Goal: Task Accomplishment & Management: Complete application form

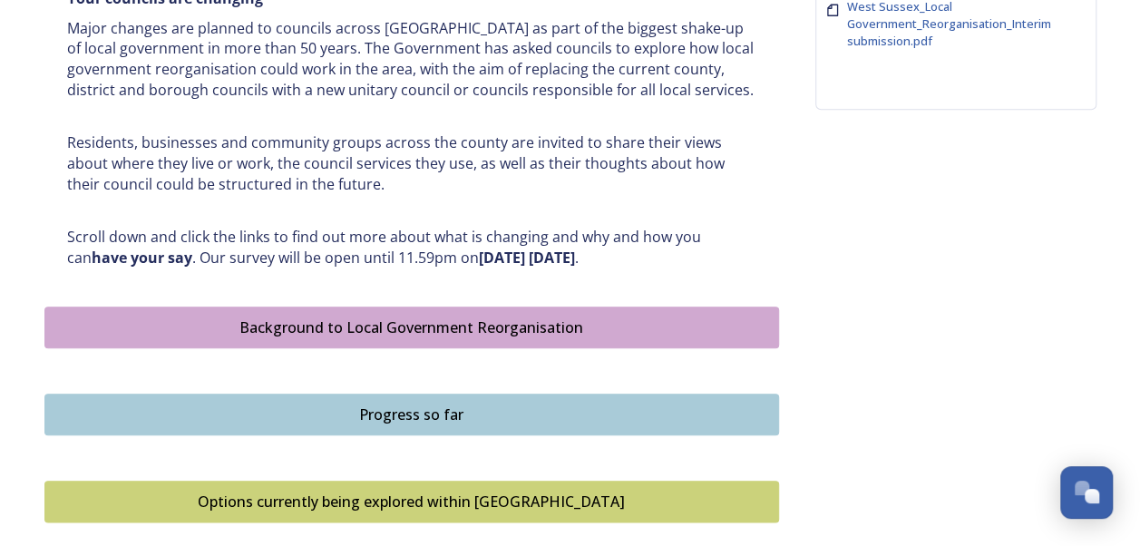
scroll to position [816, 0]
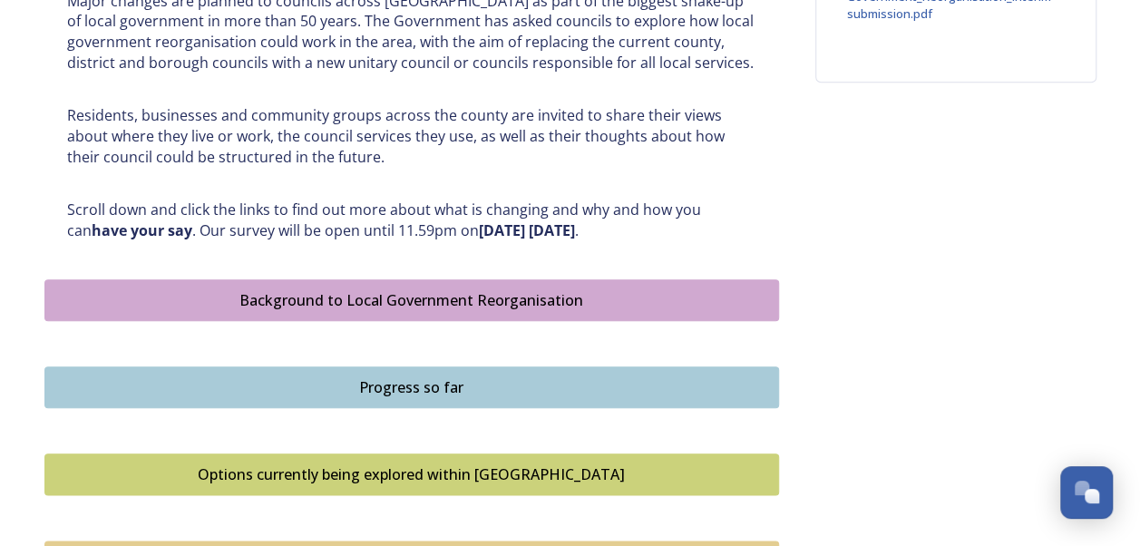
click at [409, 292] on div "Background to Local Government Reorganisation" at bounding box center [411, 300] width 715 height 22
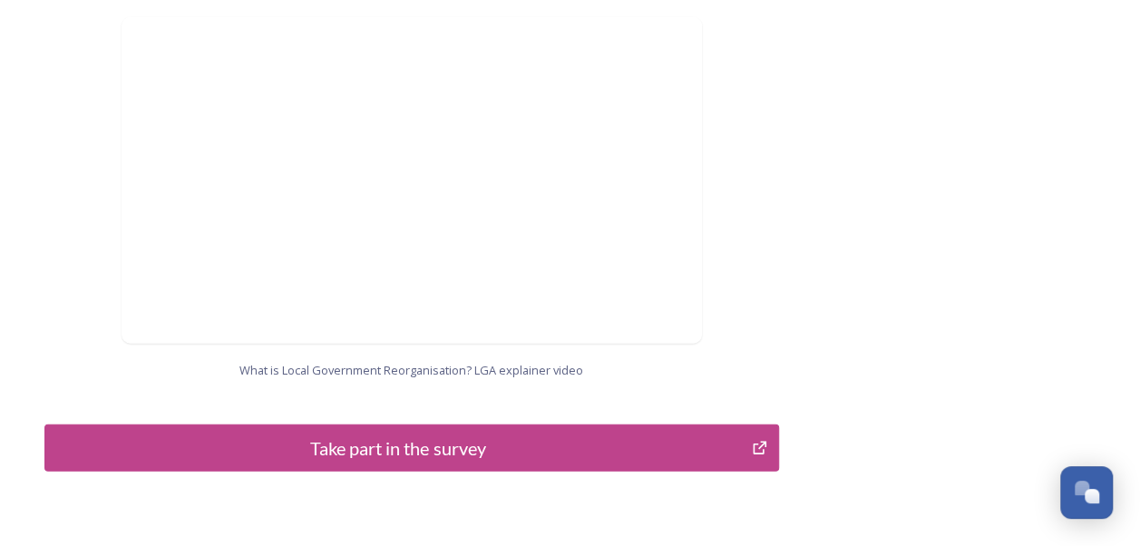
scroll to position [2024, 0]
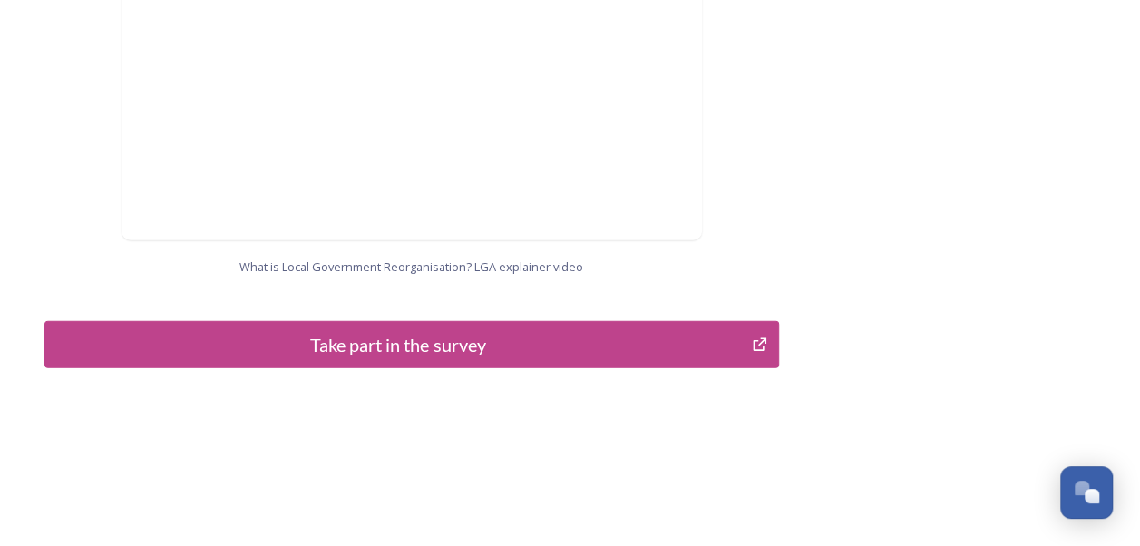
click at [457, 331] on div "Take part in the survey" at bounding box center [398, 344] width 688 height 27
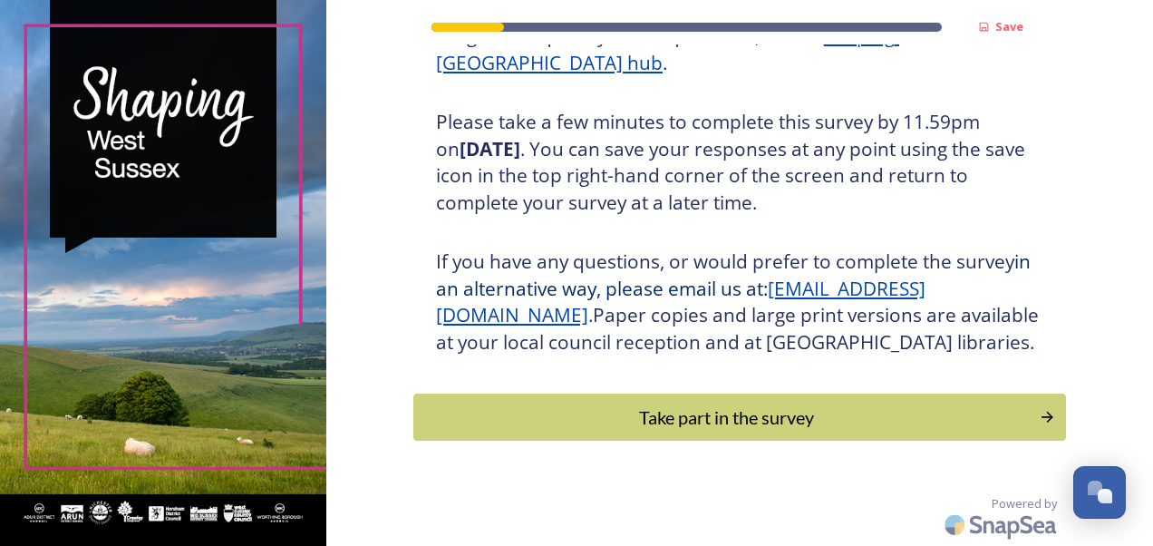
scroll to position [325, 0]
click at [656, 415] on div "Take part in the survey" at bounding box center [726, 417] width 613 height 27
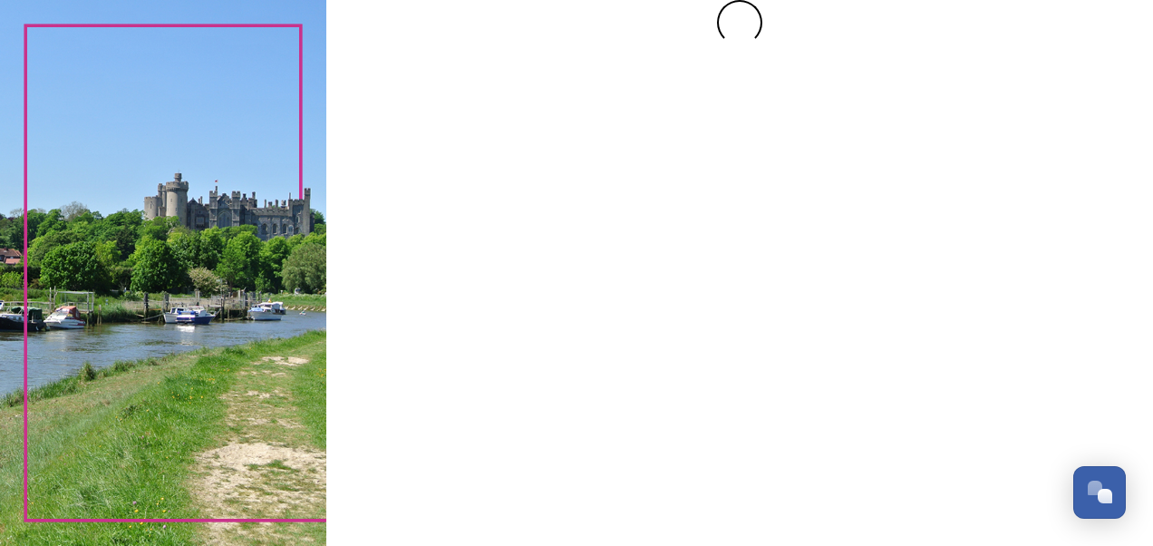
scroll to position [0, 0]
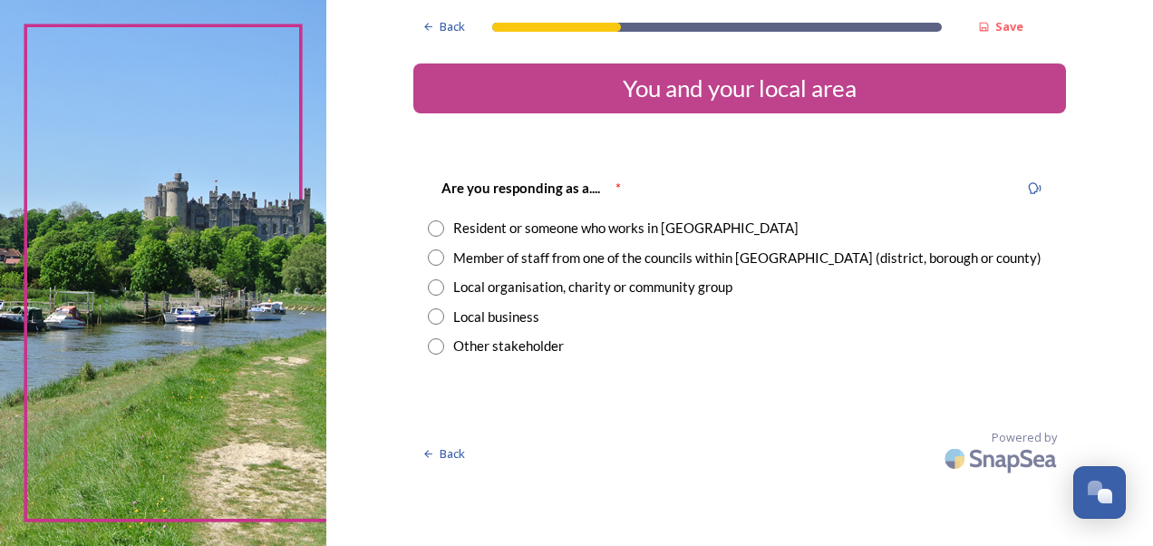
click at [435, 227] on input "radio" at bounding box center [436, 228] width 16 height 16
radio input "true"
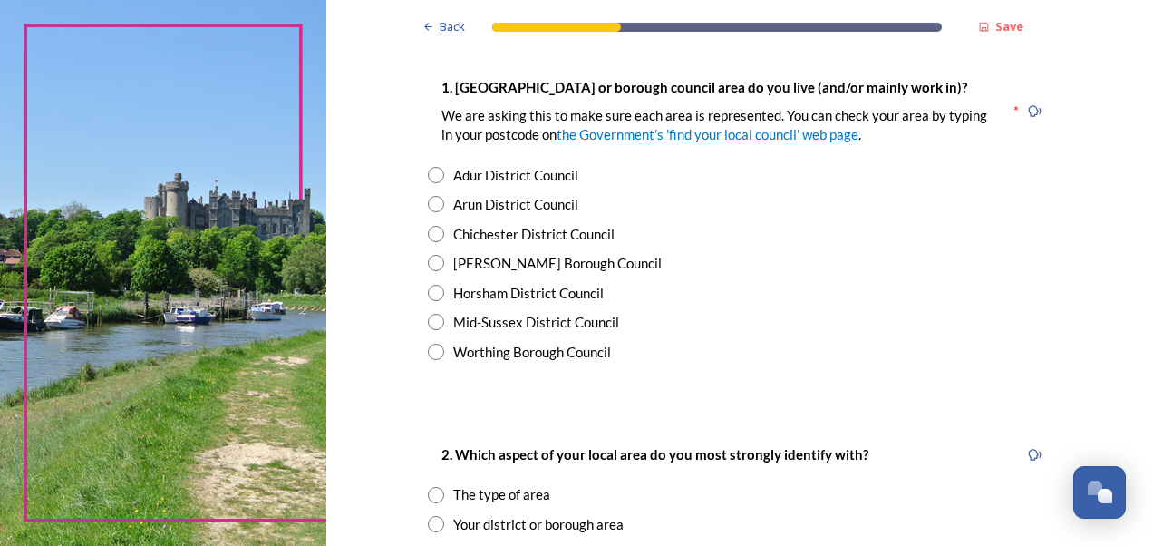
scroll to position [363, 0]
drag, startPoint x: 429, startPoint y: 206, endPoint x: 453, endPoint y: 218, distance: 26.4
click at [429, 207] on input "radio" at bounding box center [436, 203] width 16 height 16
radio input "true"
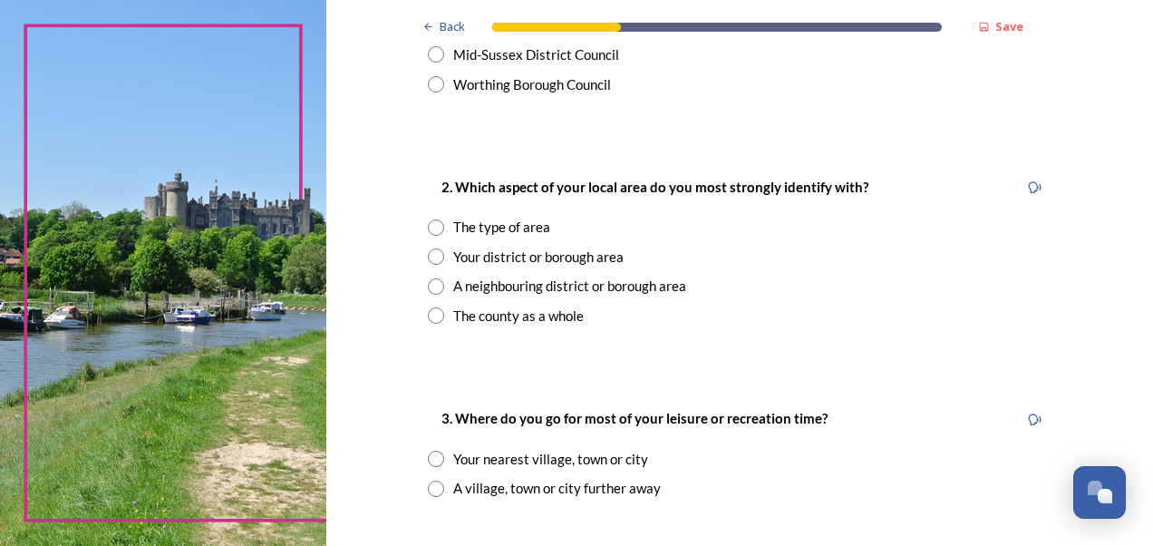
scroll to position [635, 0]
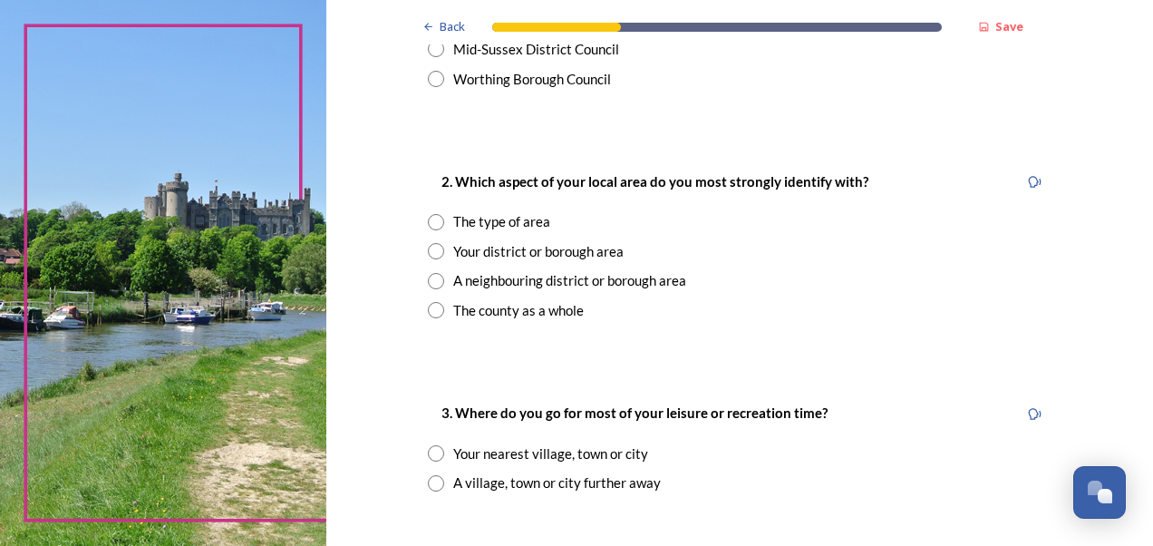
click at [428, 250] on input "radio" at bounding box center [436, 251] width 16 height 16
radio input "true"
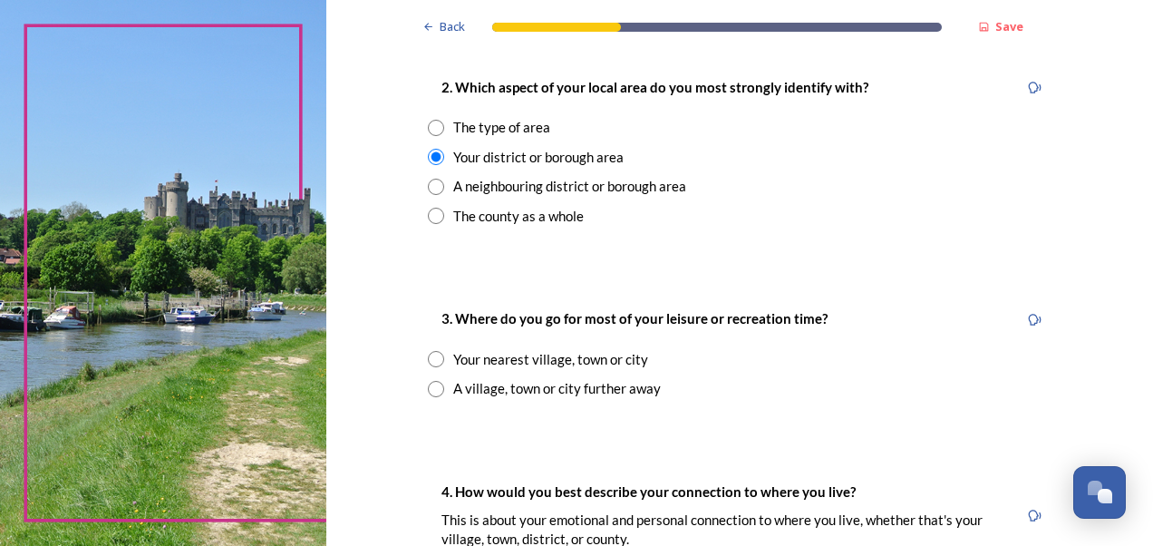
scroll to position [725, 0]
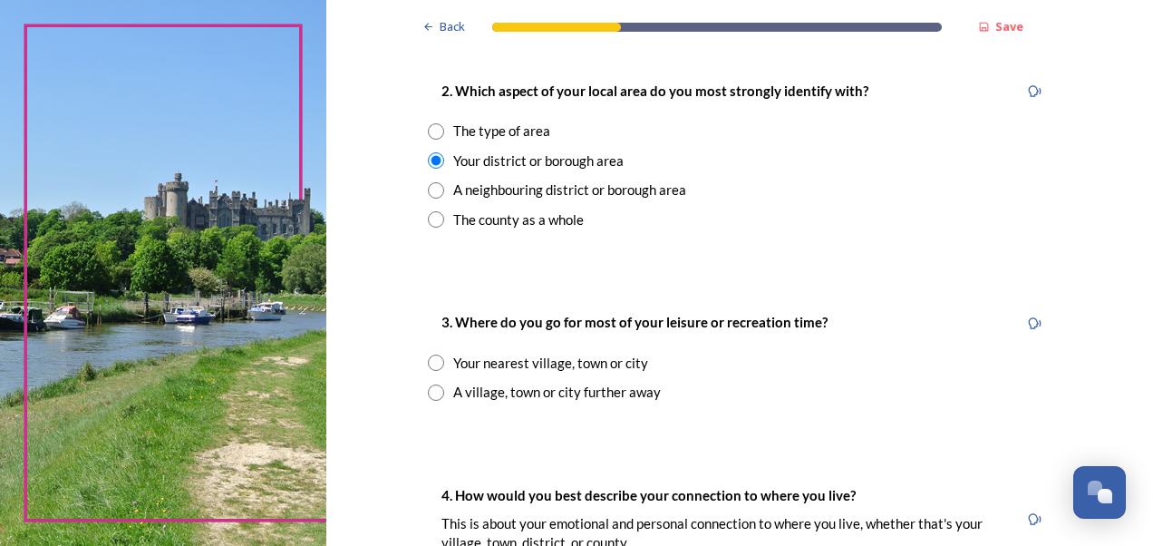
click at [435, 359] on input "radio" at bounding box center [436, 363] width 16 height 16
radio input "true"
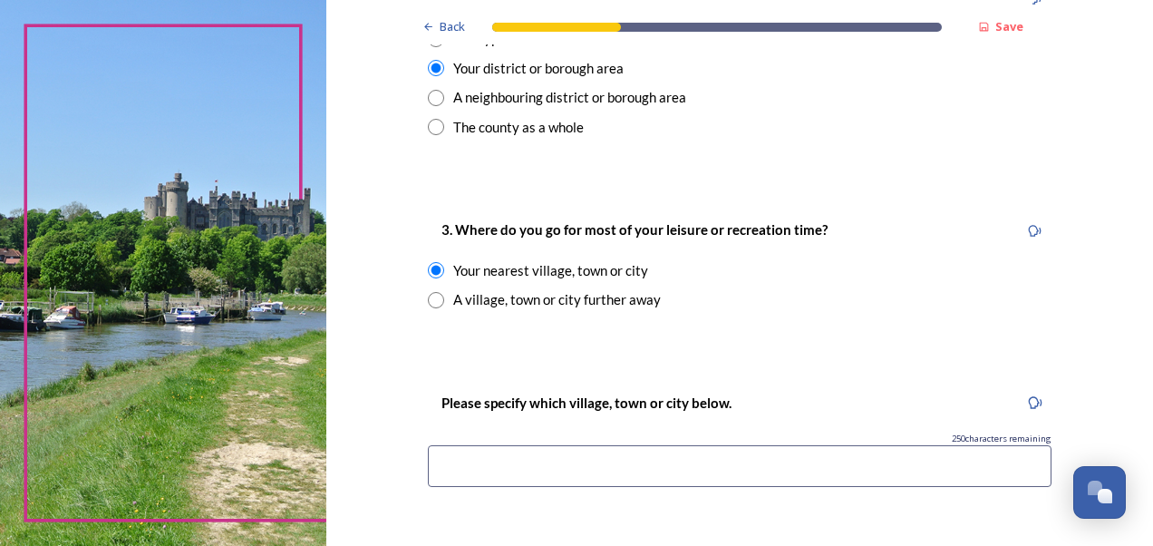
scroll to position [907, 0]
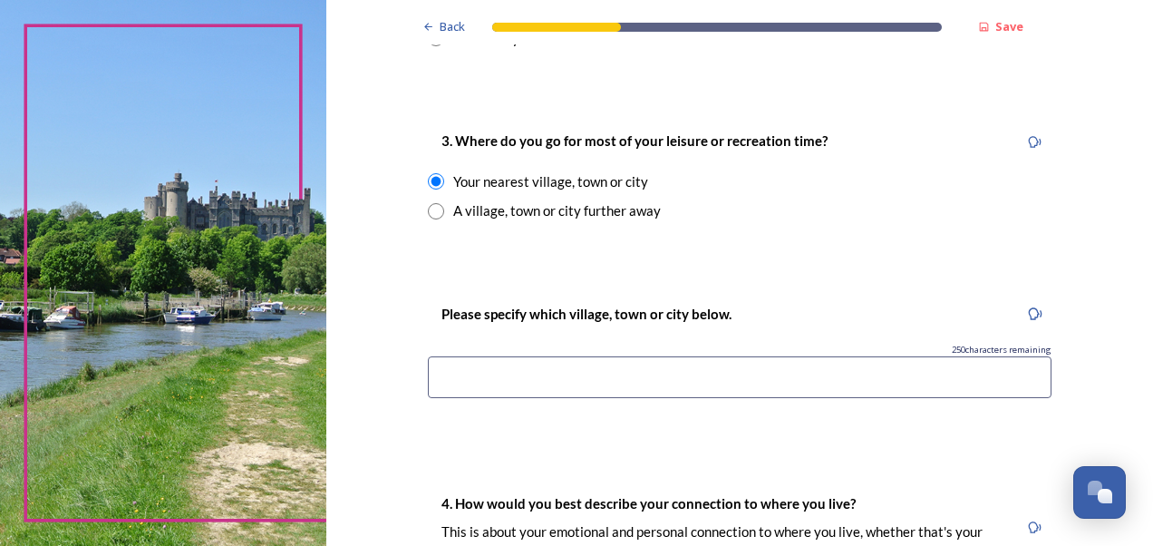
click at [430, 210] on input "radio" at bounding box center [436, 211] width 16 height 16
radio input "true"
click at [428, 183] on input "radio" at bounding box center [436, 181] width 16 height 16
radio input "true"
click at [467, 372] on input at bounding box center [740, 377] width 624 height 42
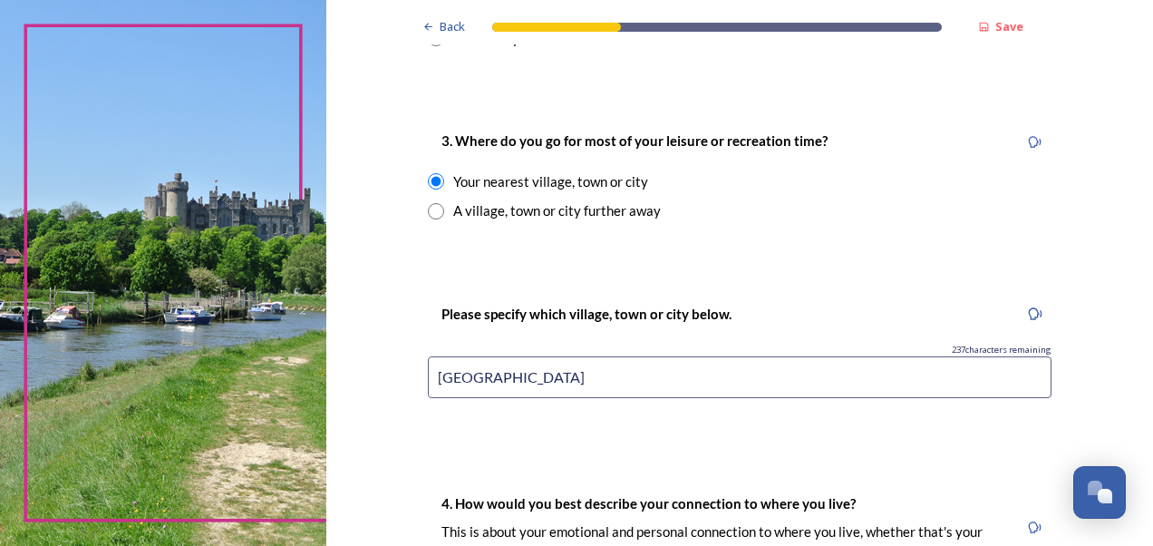
click at [590, 365] on input "Littlehampton" at bounding box center [740, 377] width 624 height 42
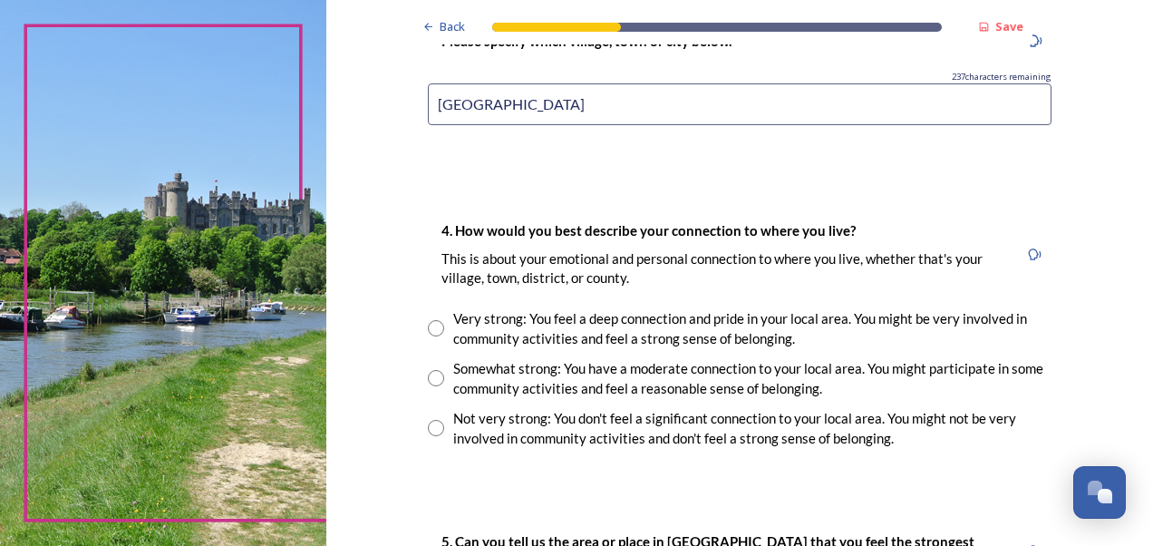
scroll to position [1270, 0]
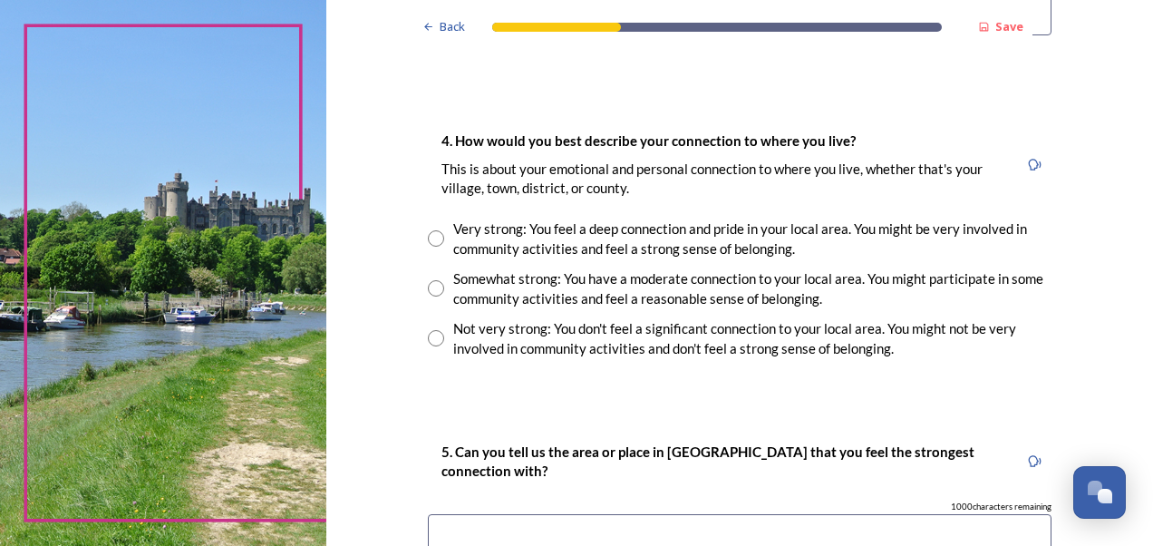
type input "Littlehampton"
click at [428, 292] on input "radio" at bounding box center [436, 288] width 16 height 16
radio input "true"
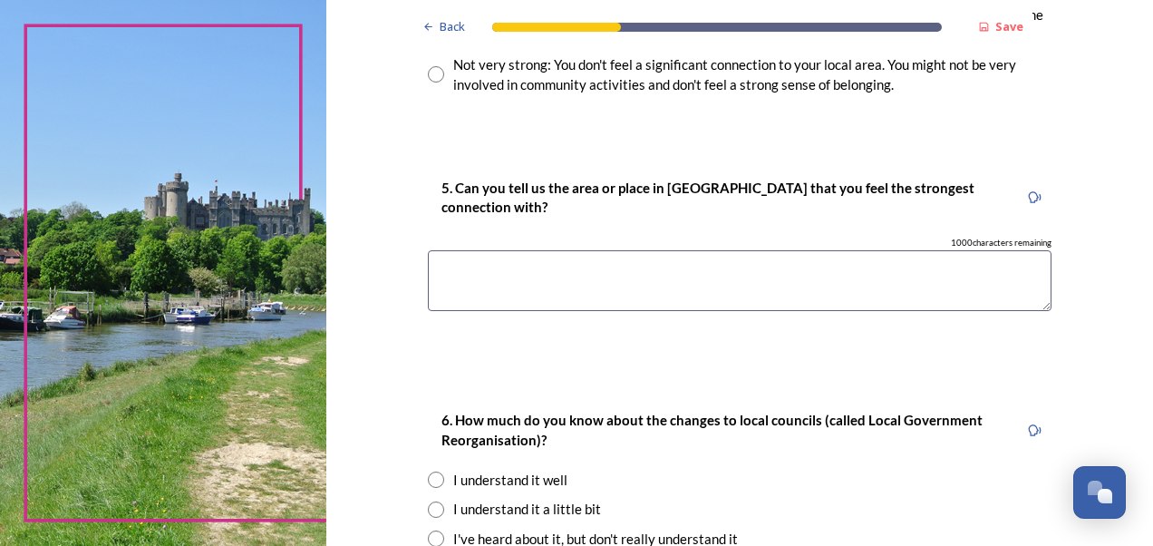
scroll to position [1542, 0]
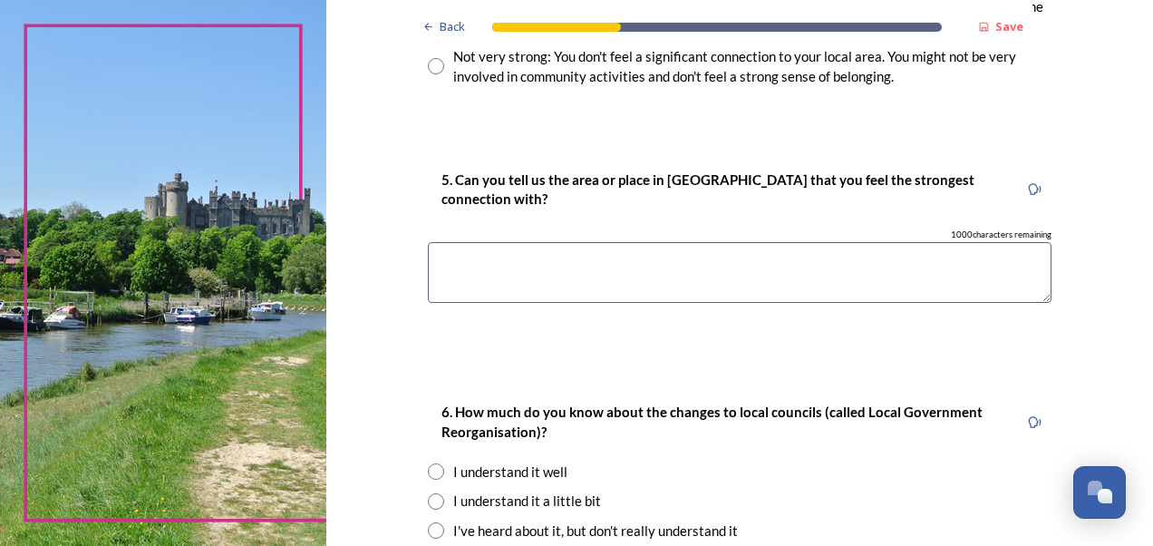
click at [441, 258] on textarea at bounding box center [740, 272] width 624 height 61
click at [706, 263] on textarea "Arundel" at bounding box center [740, 272] width 624 height 61
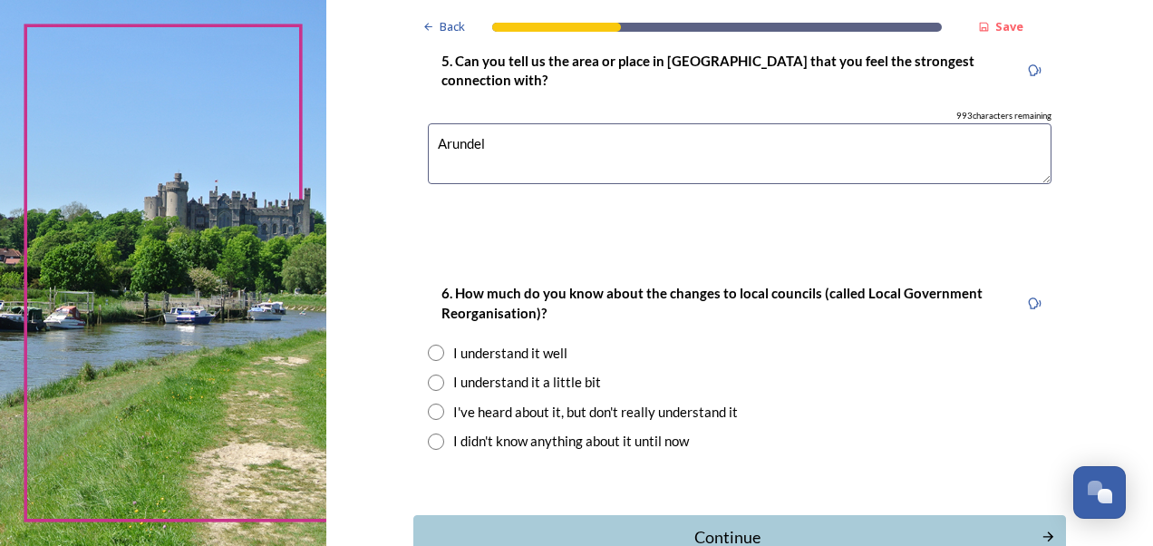
scroll to position [1777, 0]
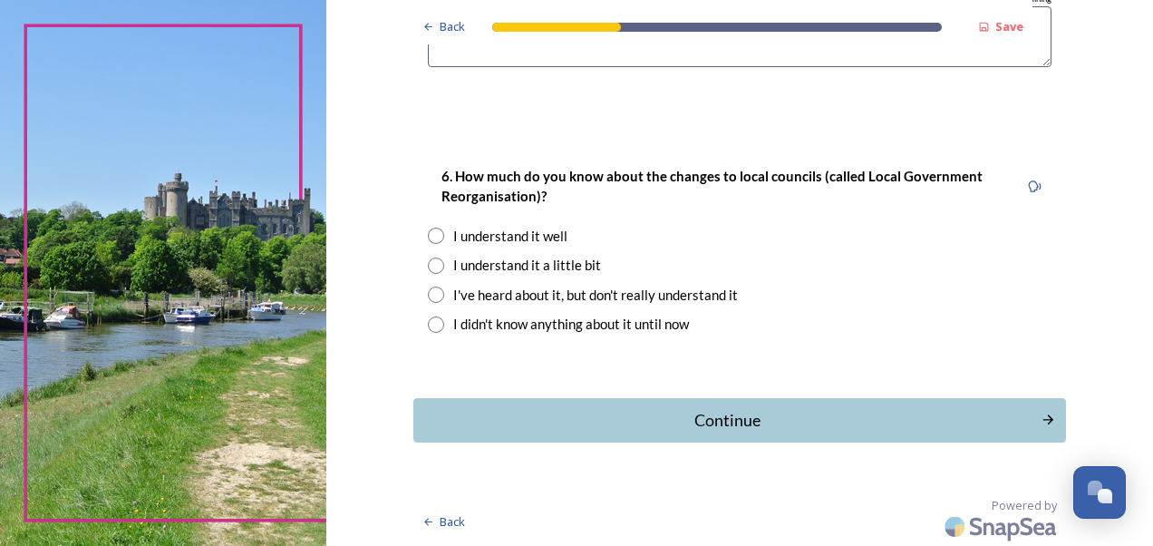
type textarea "Arundel"
click at [432, 235] on input "radio" at bounding box center [436, 236] width 16 height 16
radio input "true"
click at [643, 419] on div "Continue" at bounding box center [727, 420] width 608 height 24
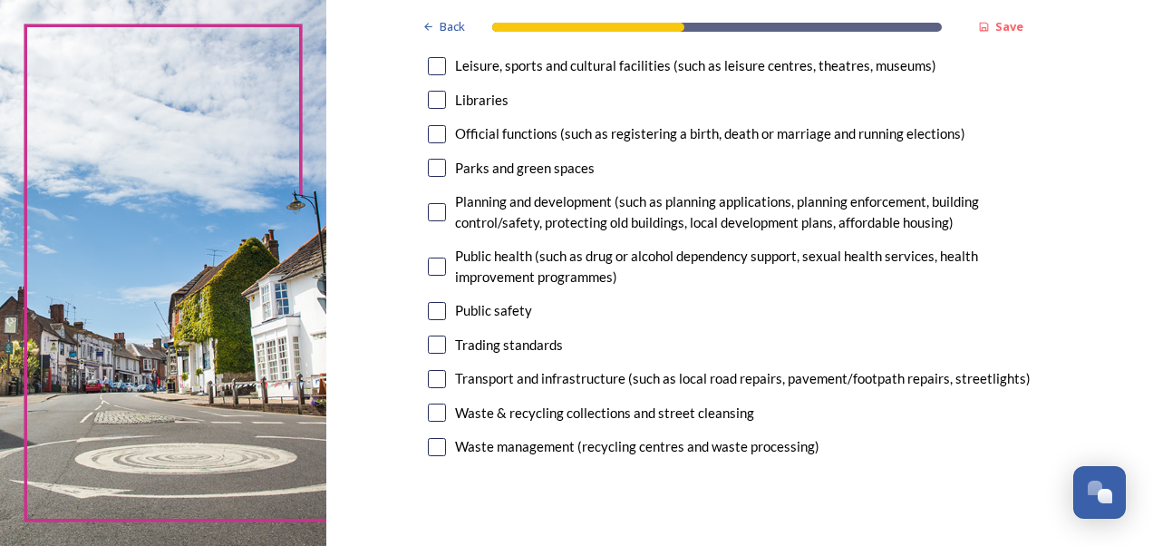
scroll to position [635, 0]
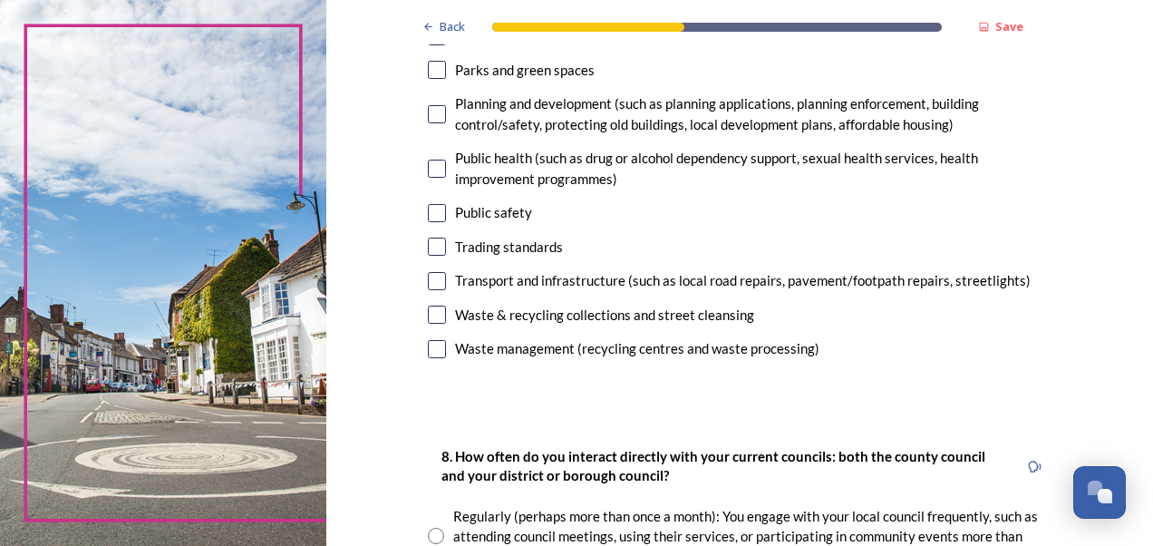
click at [430, 277] on input "checkbox" at bounding box center [437, 281] width 18 height 18
checkbox input "true"
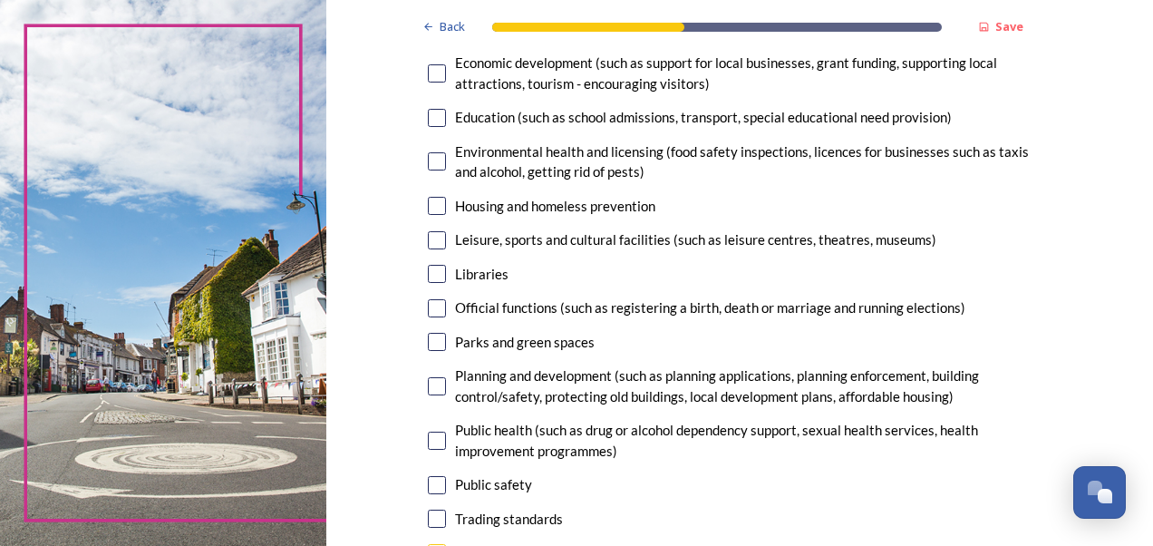
scroll to position [272, 0]
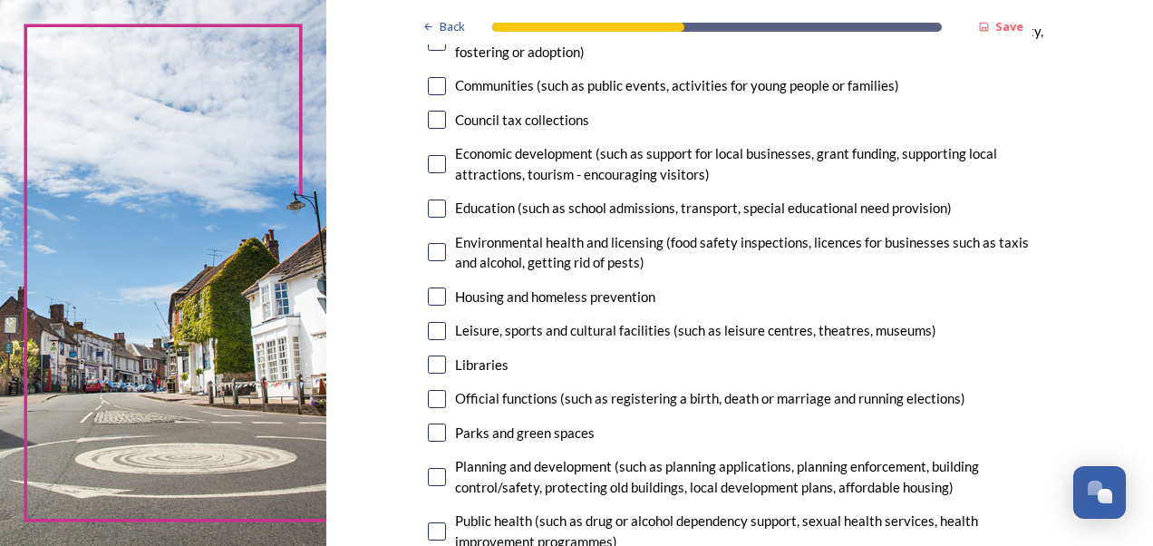
click at [436, 207] on input "checkbox" at bounding box center [437, 209] width 18 height 18
checkbox input "true"
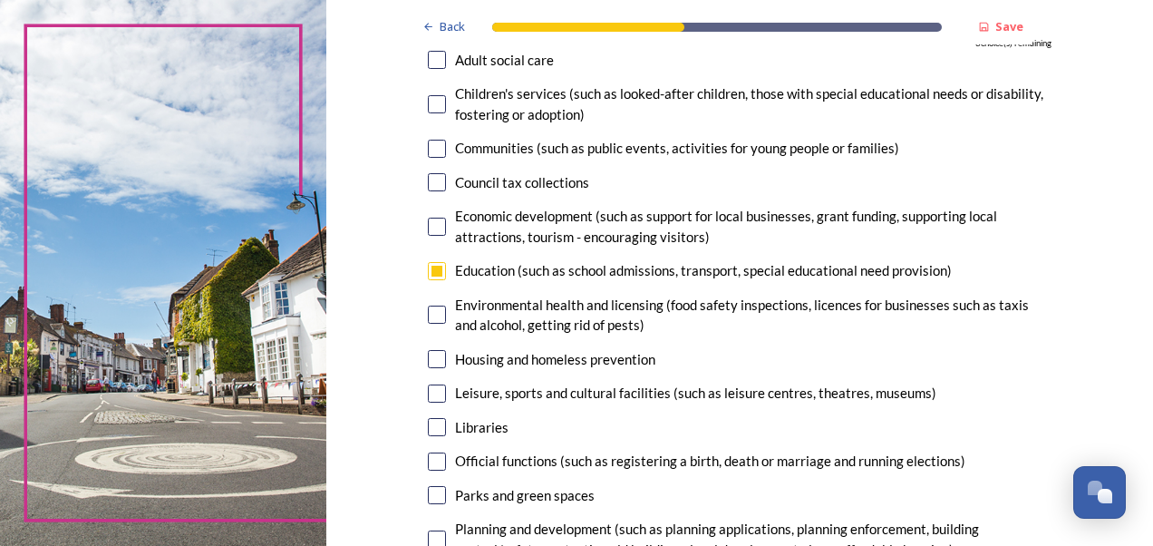
scroll to position [181, 0]
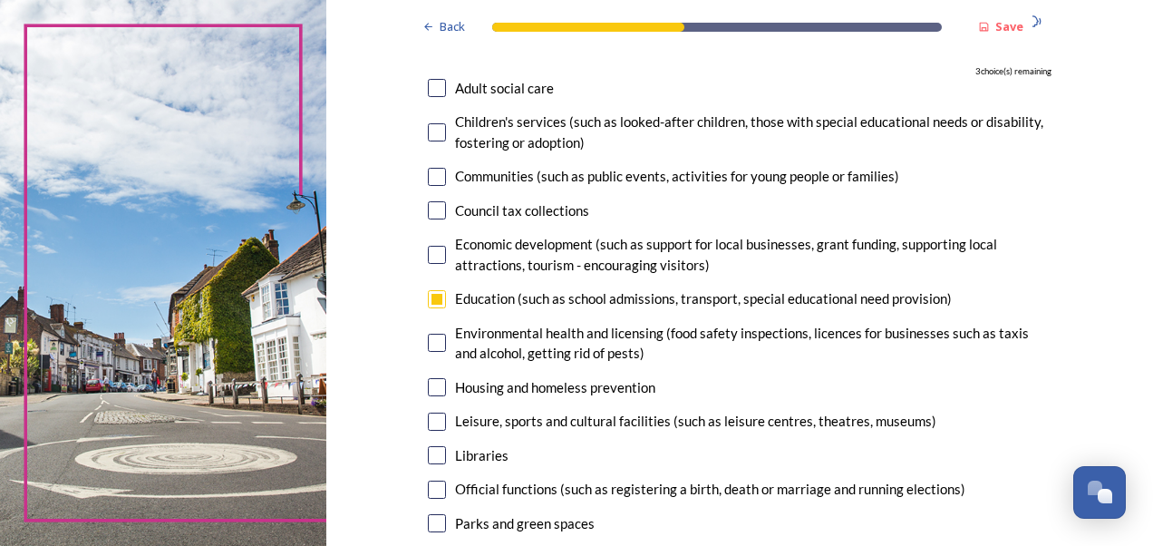
click at [442, 137] on div "Children's services (such as looked-after children, those with special educatio…" at bounding box center [740, 132] width 624 height 41
checkbox input "true"
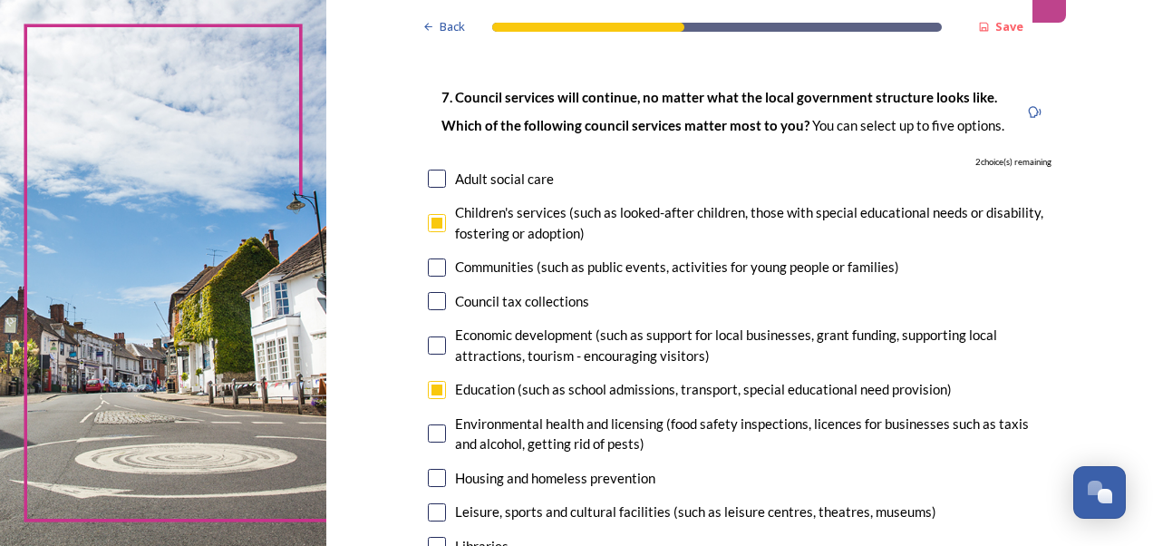
click at [433, 178] on input "checkbox" at bounding box center [437, 179] width 18 height 18
checkbox input "true"
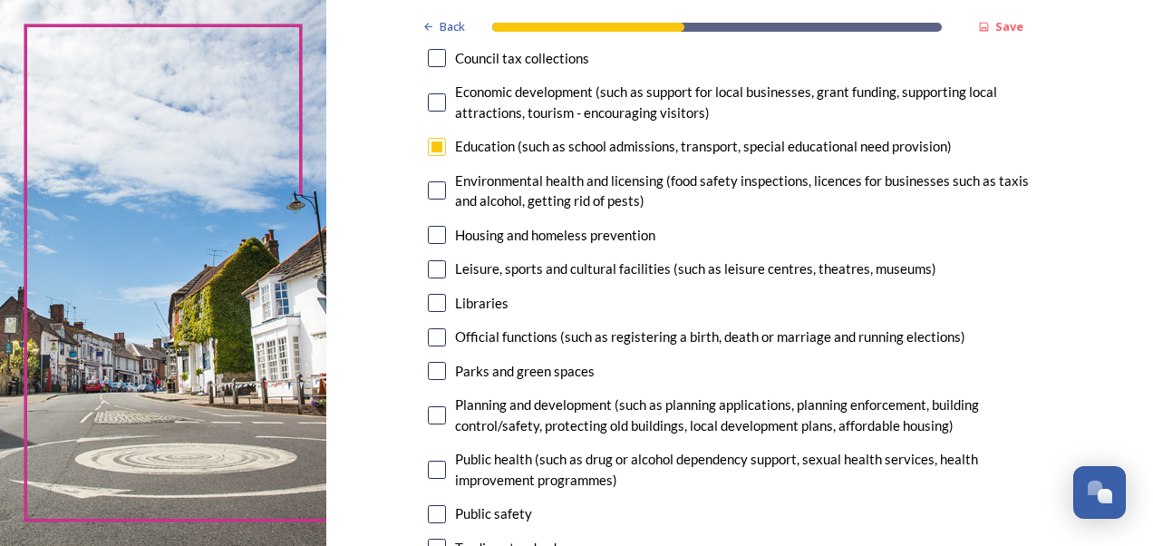
scroll to position [363, 0]
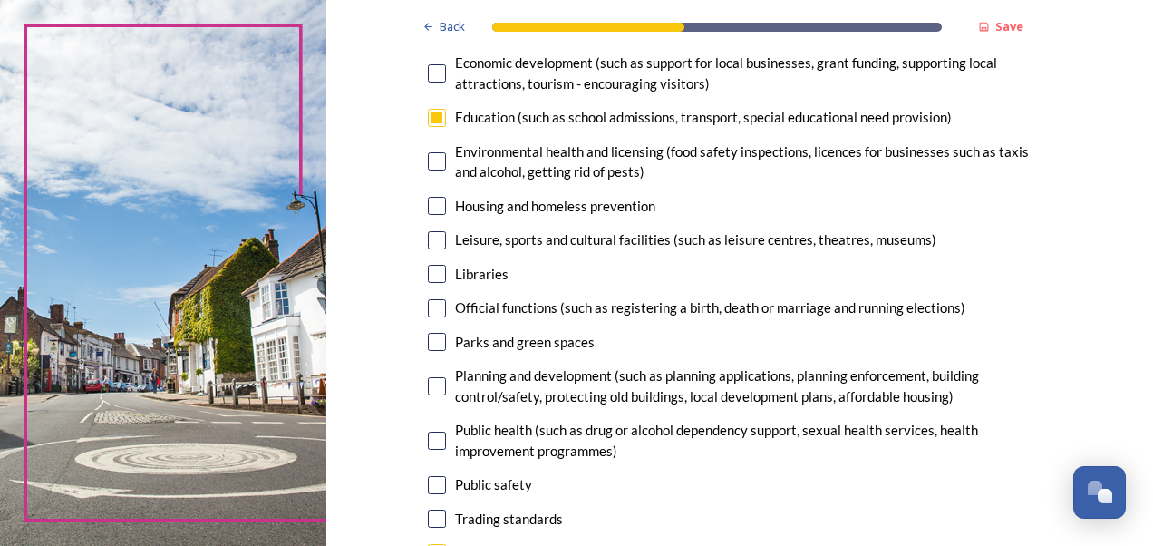
click at [435, 246] on input "checkbox" at bounding box center [437, 240] width 18 height 18
checkbox input "true"
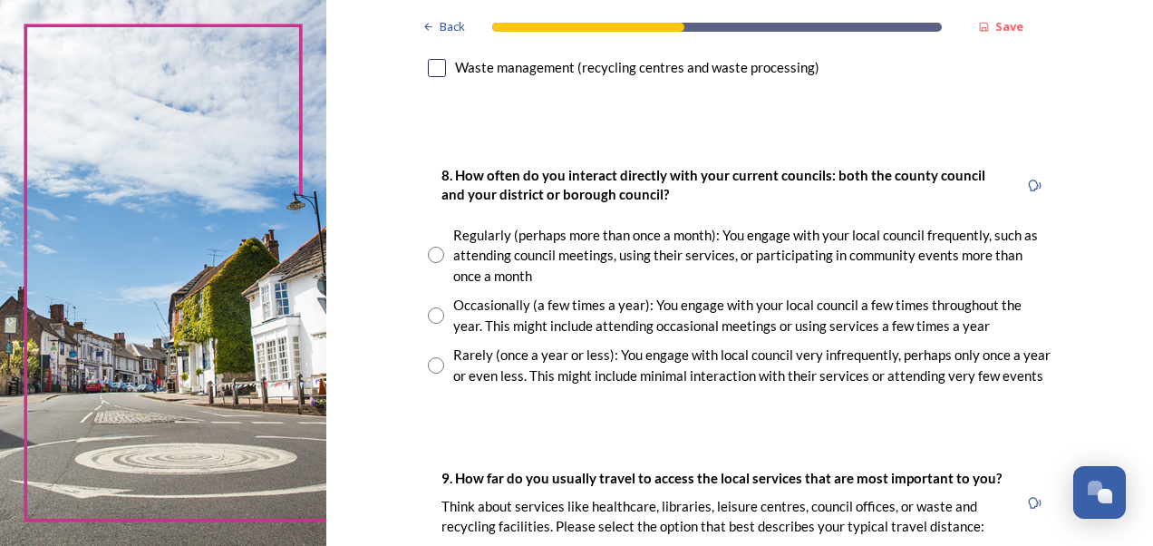
scroll to position [998, 0]
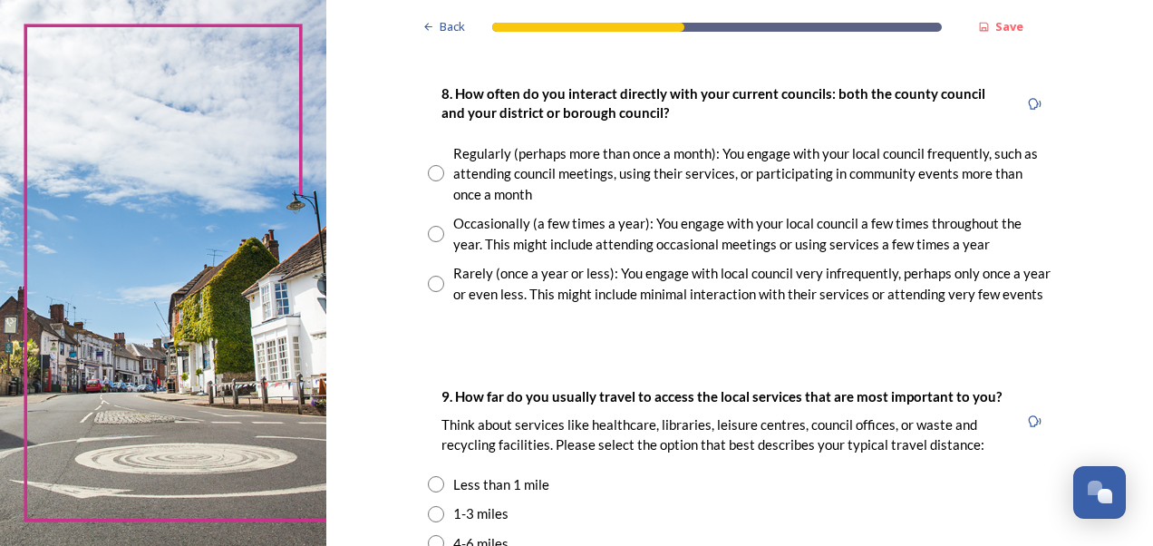
drag, startPoint x: 432, startPoint y: 232, endPoint x: 443, endPoint y: 238, distance: 12.6
click at [432, 232] on input "radio" at bounding box center [436, 234] width 16 height 16
radio input "true"
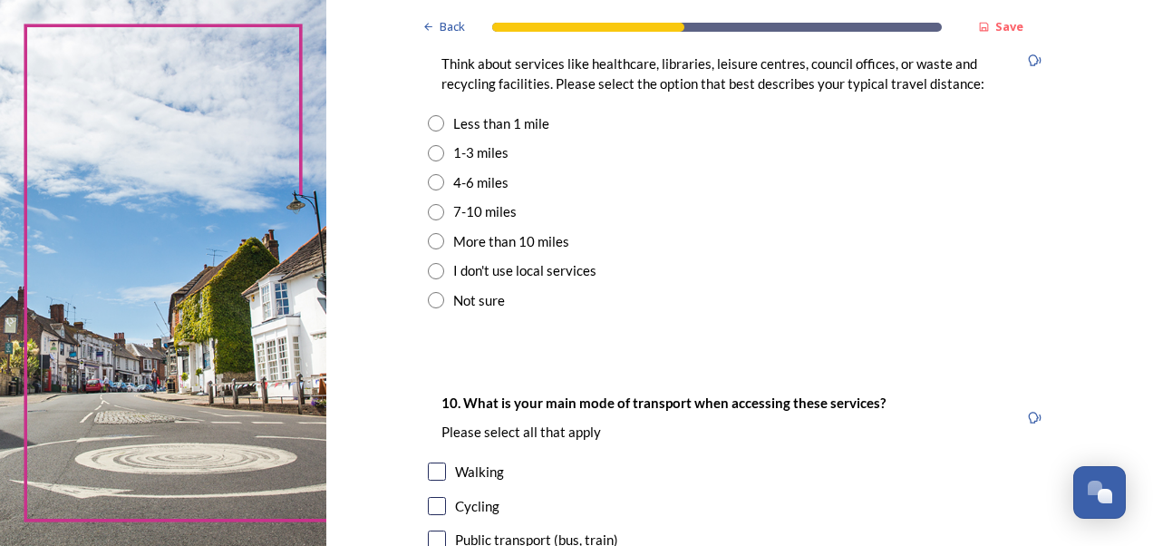
scroll to position [1360, 0]
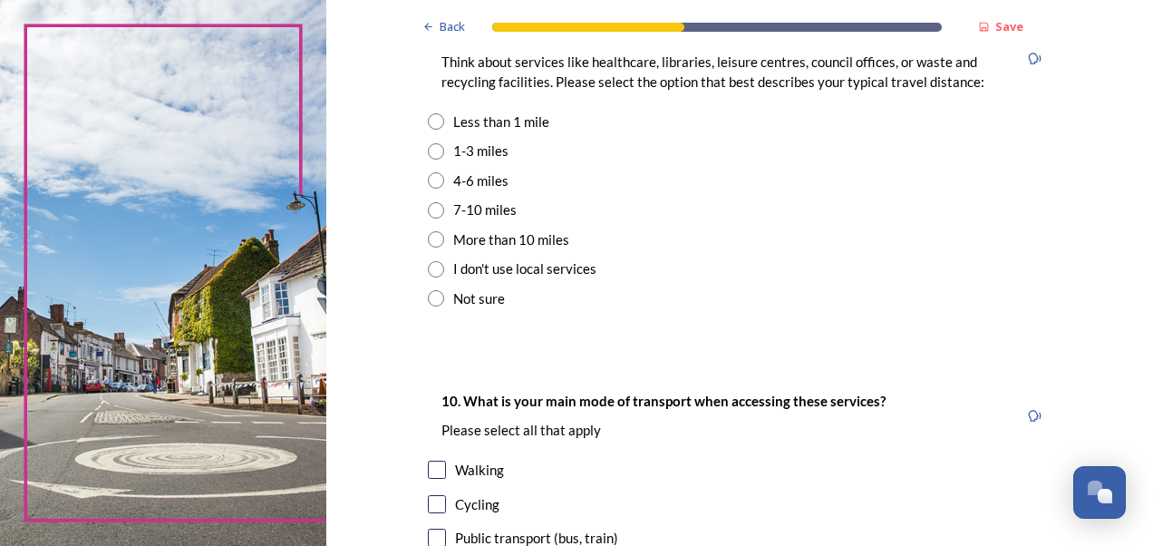
click at [430, 147] on input "radio" at bounding box center [436, 151] width 16 height 16
radio input "true"
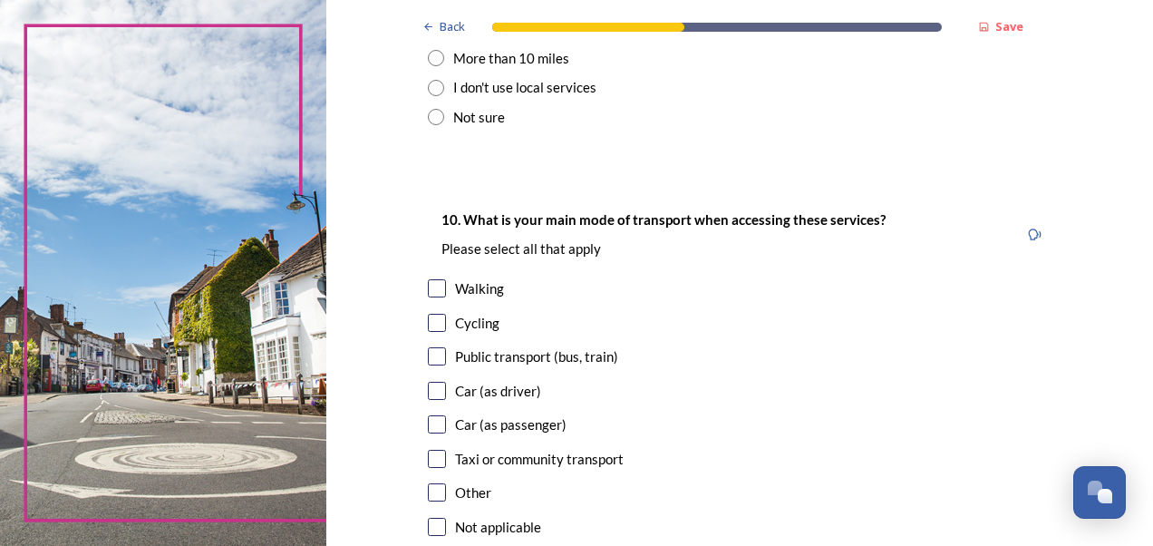
scroll to position [1723, 0]
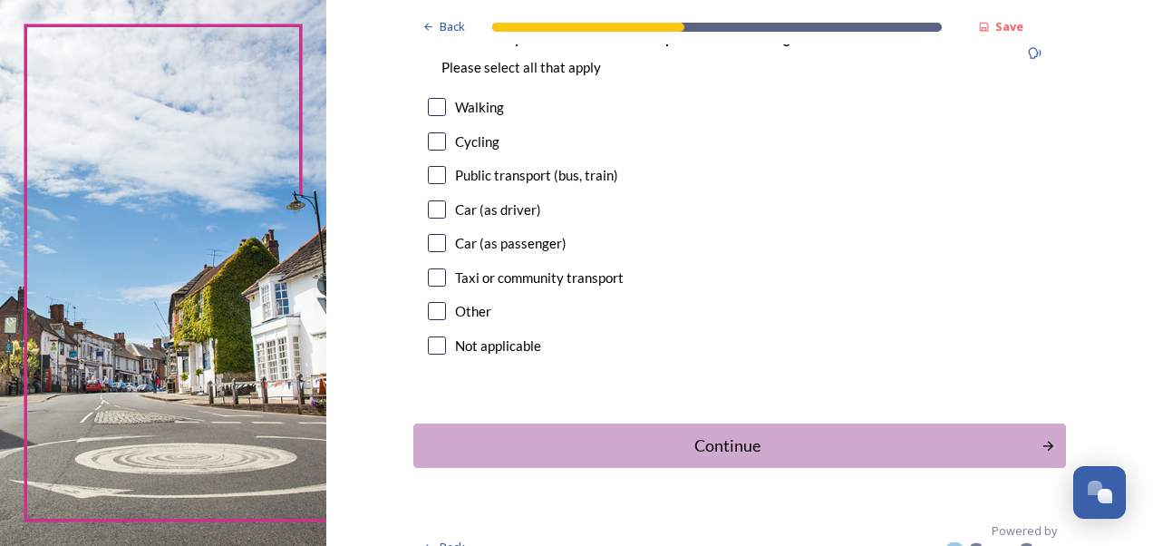
click at [430, 209] on input "checkbox" at bounding box center [437, 209] width 18 height 18
checkbox input "true"
click at [714, 442] on div "Continue" at bounding box center [727, 445] width 614 height 24
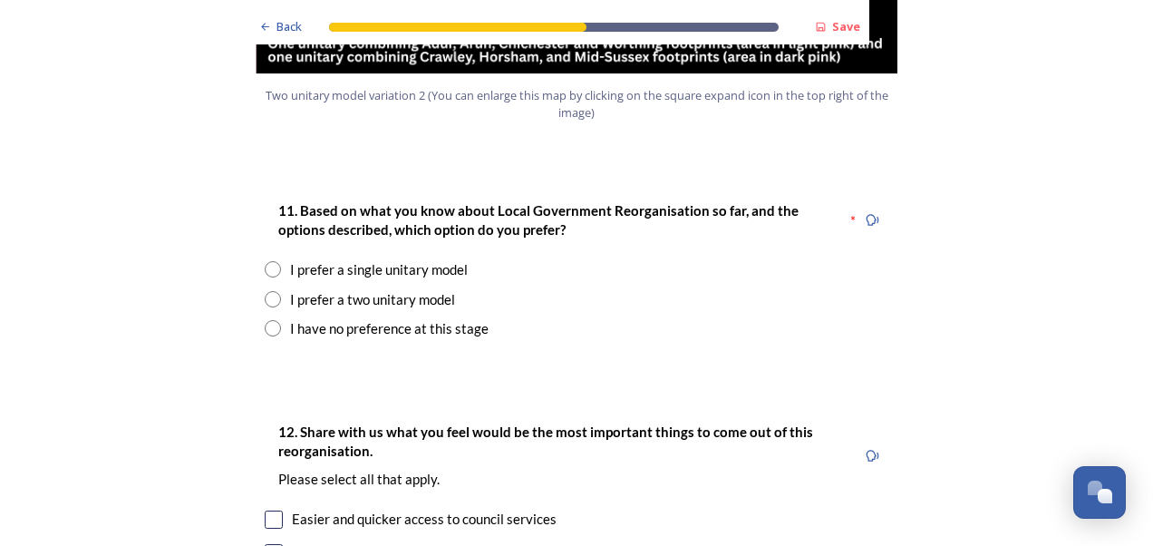
scroll to position [2358, 0]
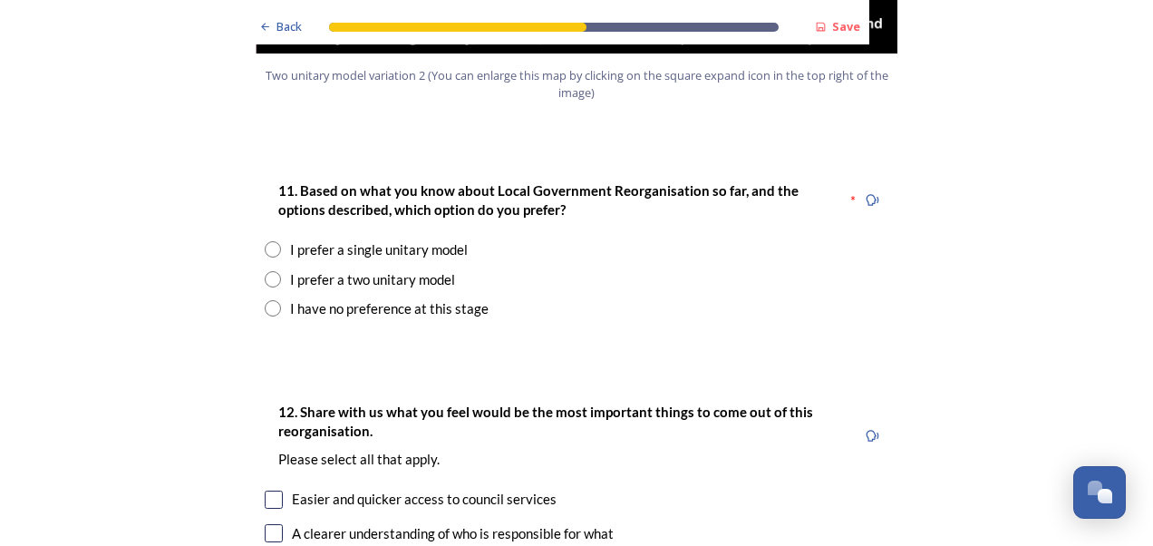
click at [273, 241] on input "radio" at bounding box center [273, 249] width 16 height 16
radio input "true"
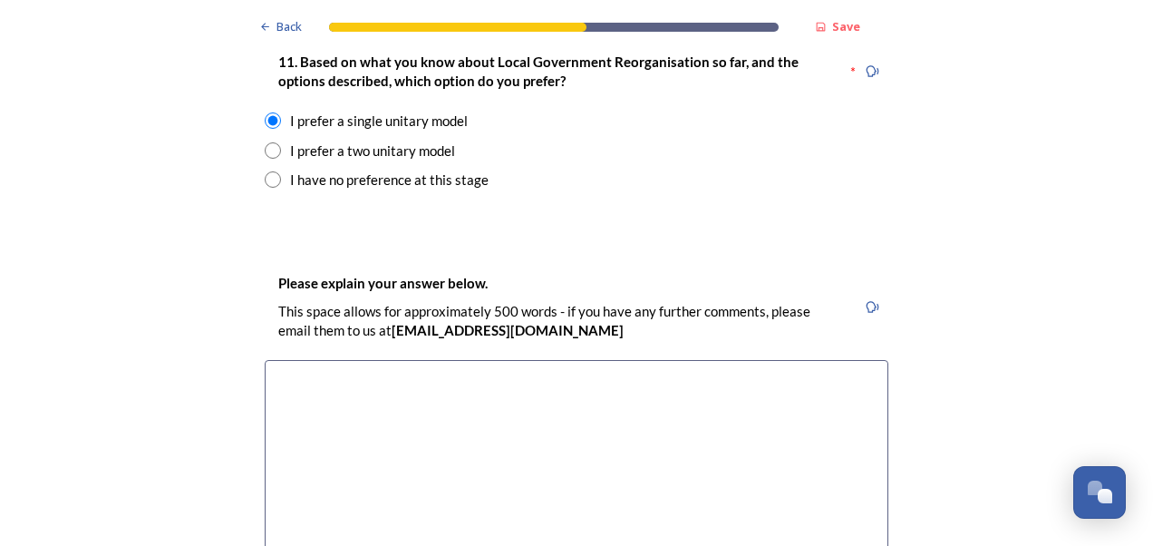
scroll to position [2630, 0]
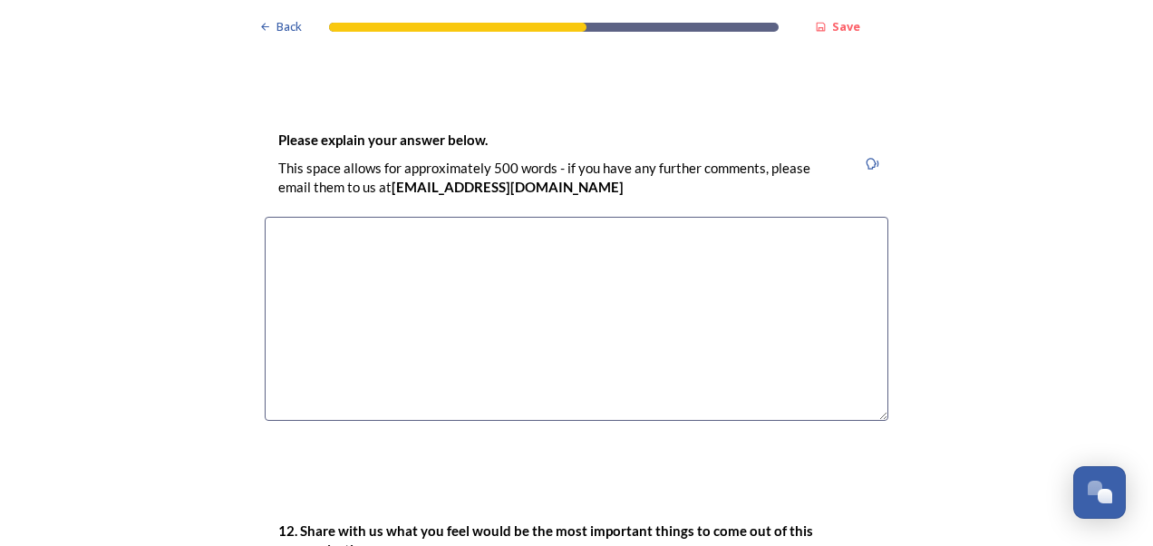
click at [329, 217] on textarea at bounding box center [577, 319] width 624 height 204
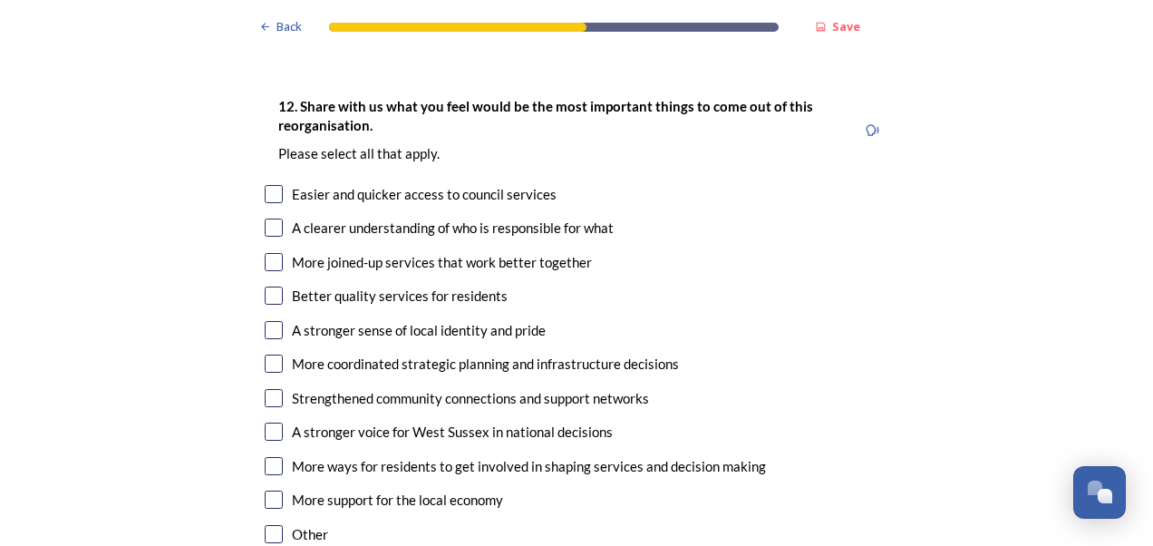
scroll to position [3083, 0]
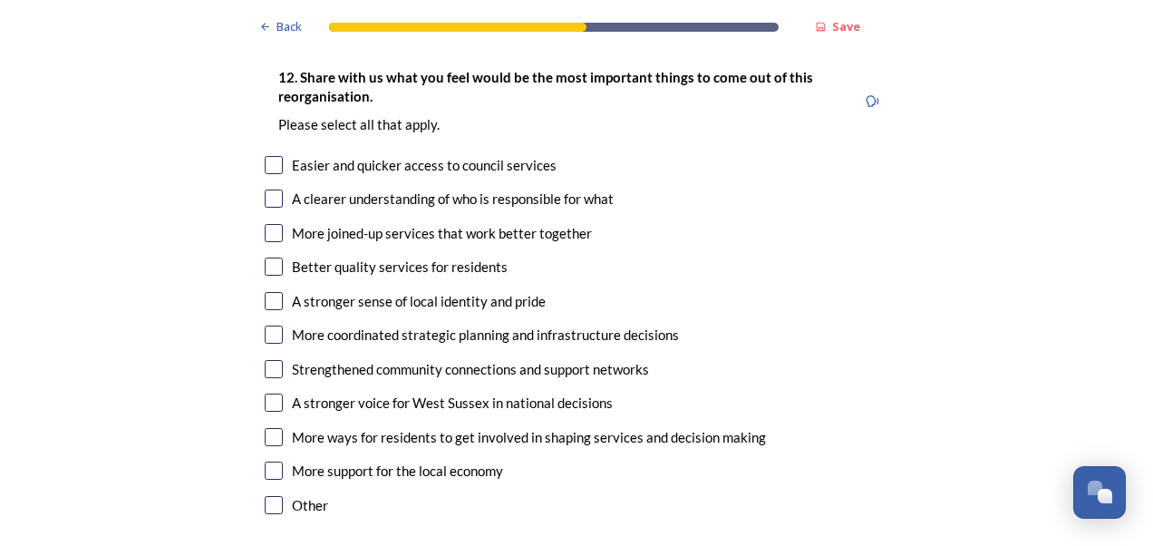
type textarea "if change is happening, then keep it as a whole - easier to overview and ensure…"
click at [271, 224] on input "checkbox" at bounding box center [274, 233] width 18 height 18
checkbox input "true"
click at [268, 258] on input "checkbox" at bounding box center [274, 267] width 18 height 18
checkbox input "true"
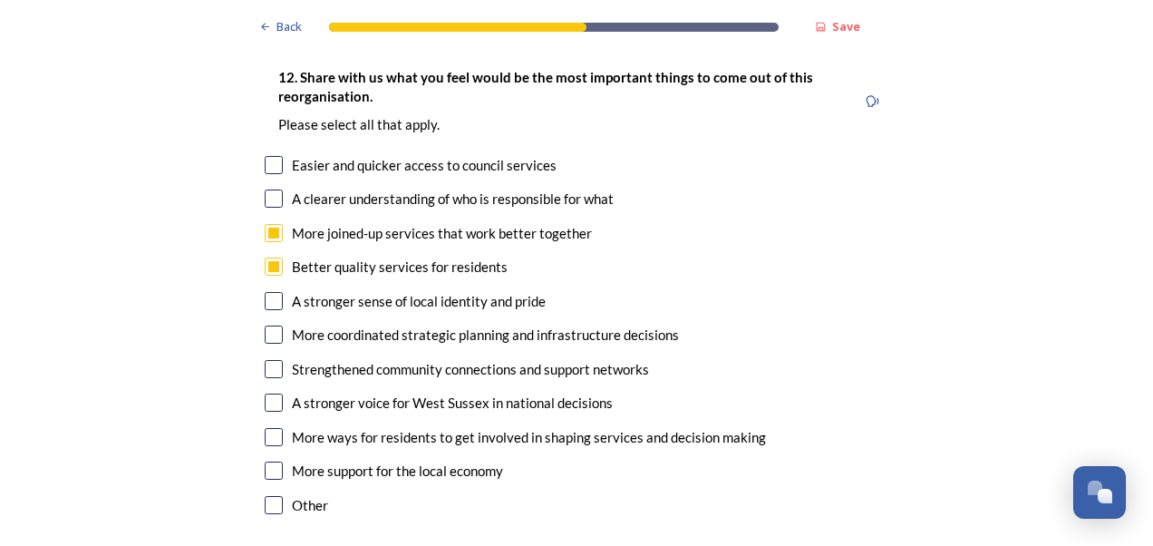
click at [267, 326] on input "checkbox" at bounding box center [274, 335] width 18 height 18
checkbox input "true"
click at [271, 394] on input "checkbox" at bounding box center [274, 403] width 18 height 18
checkbox input "true"
click at [270, 462] on input "checkbox" at bounding box center [274, 471] width 18 height 18
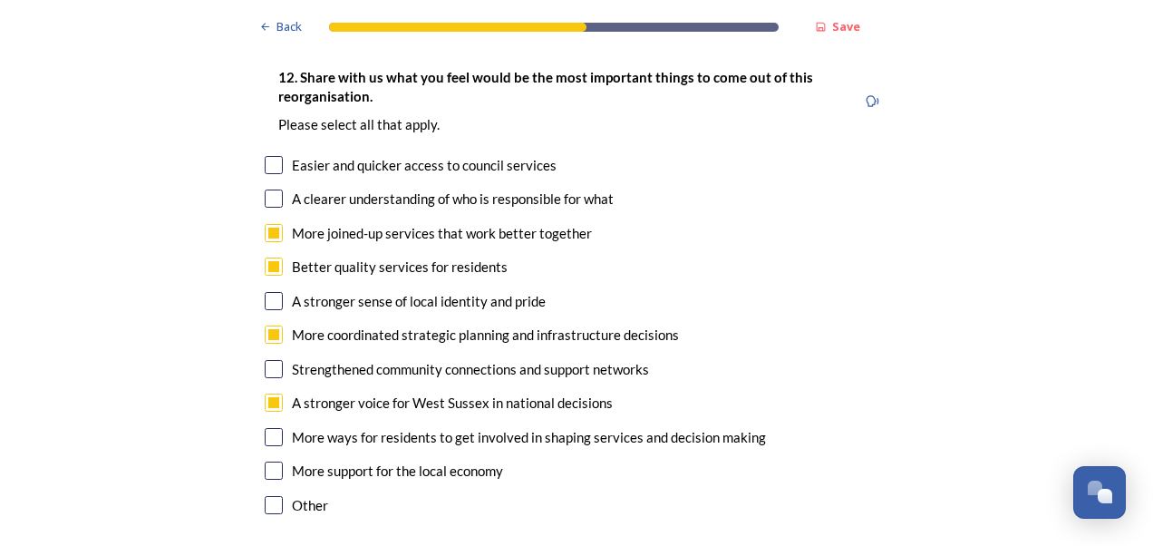
checkbox input "true"
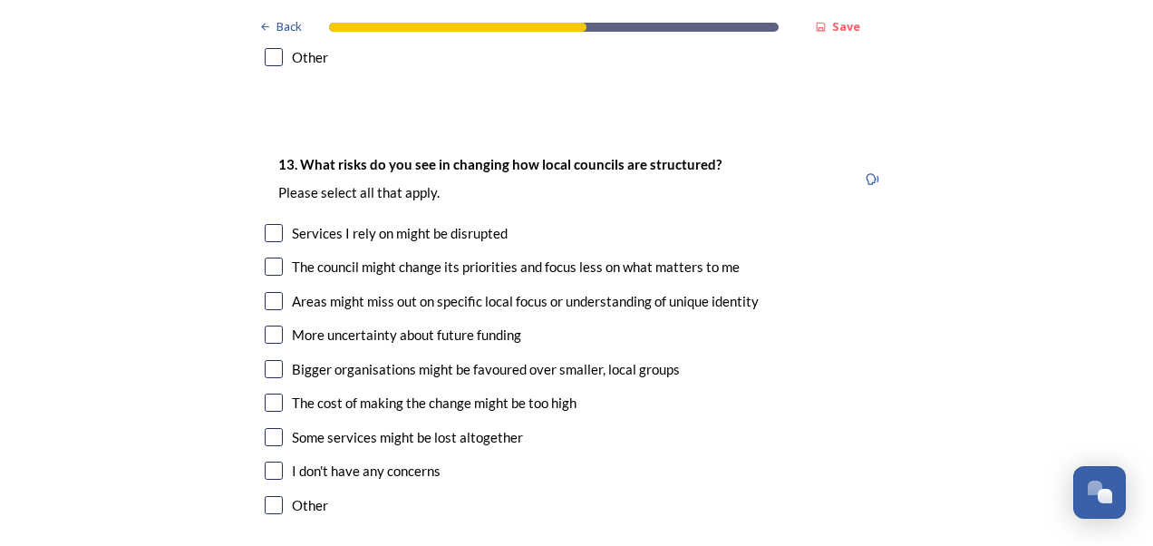
scroll to position [3537, 0]
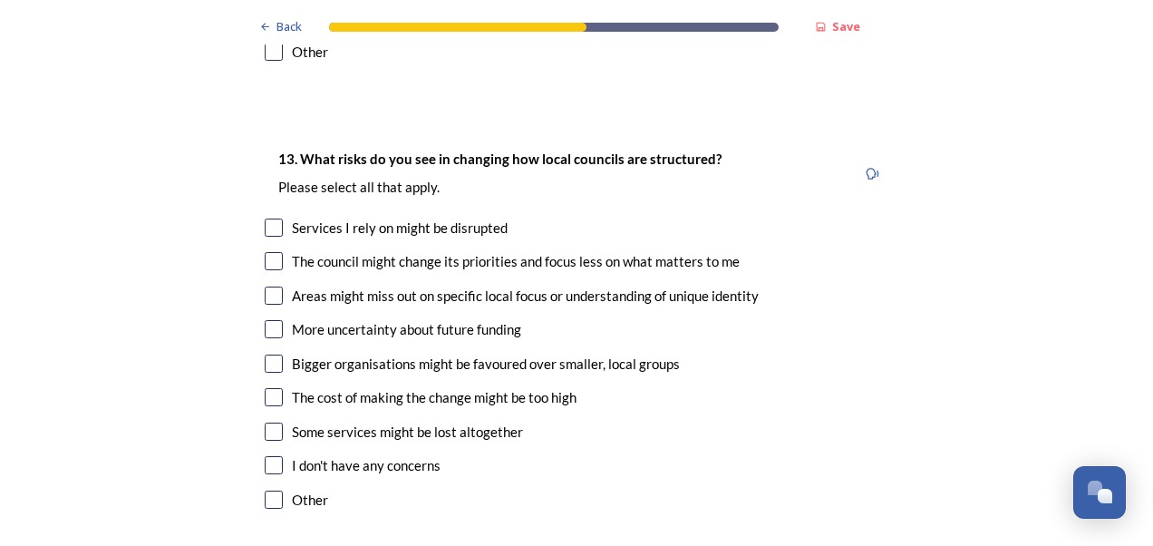
click at [272, 287] on input "checkbox" at bounding box center [274, 296] width 18 height 18
checkbox input "true"
click at [270, 423] on input "checkbox" at bounding box center [274, 432] width 18 height 18
checkbox input "true"
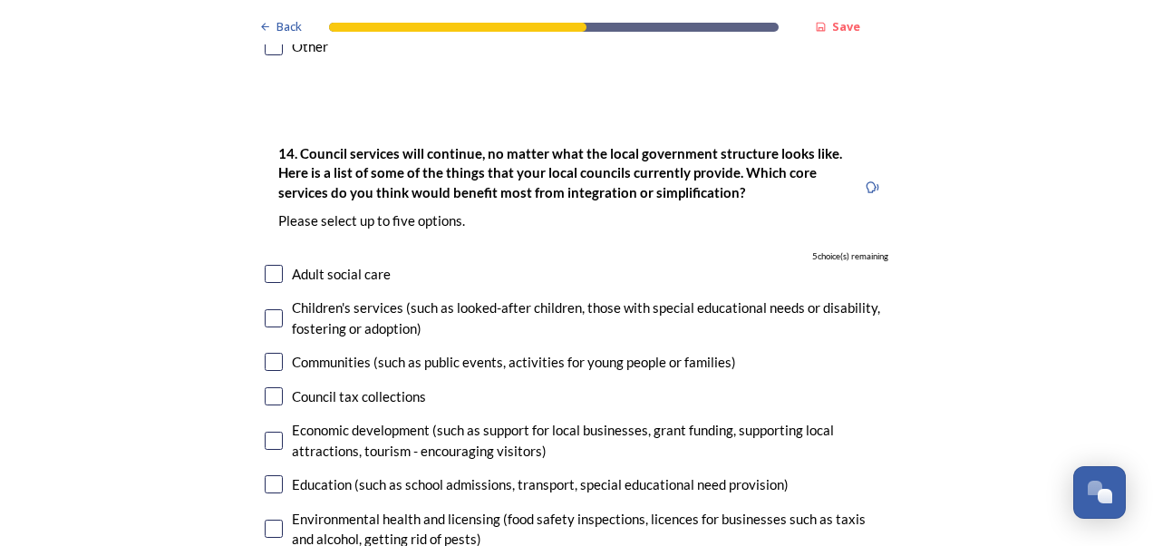
scroll to position [4081, 0]
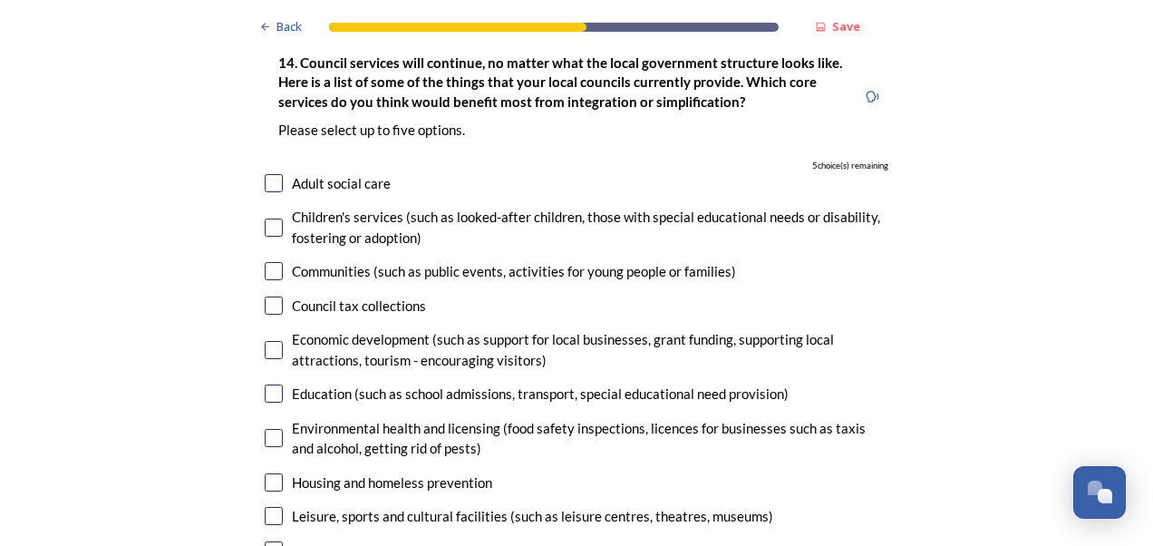
click at [274, 174] on input "checkbox" at bounding box center [274, 183] width 18 height 18
checkbox input "true"
click at [267, 219] on input "checkbox" at bounding box center [274, 228] width 18 height 18
checkbox input "true"
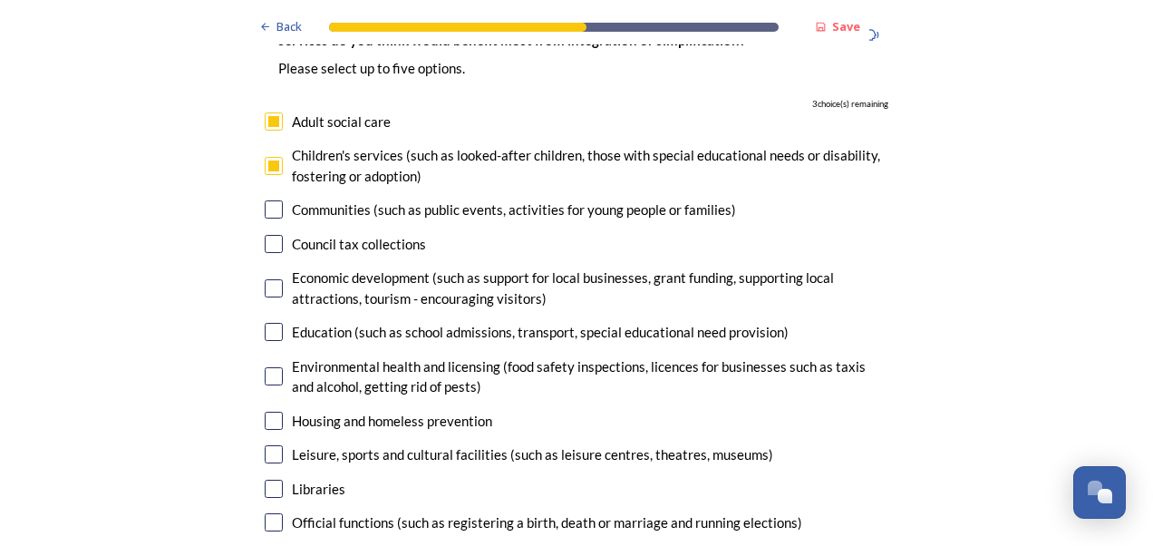
scroll to position [4171, 0]
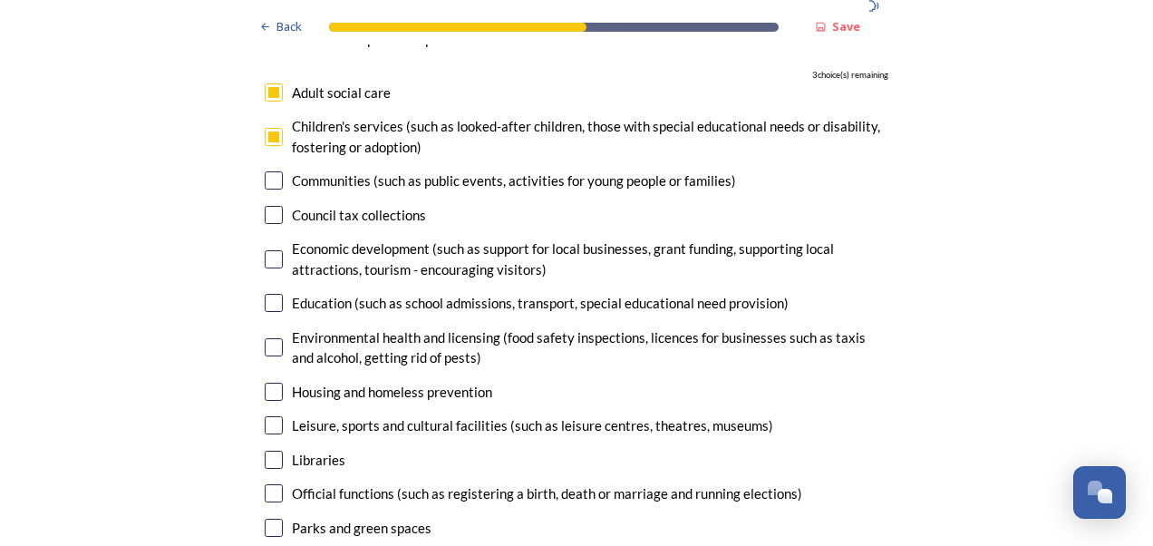
click at [270, 294] on input "checkbox" at bounding box center [274, 303] width 18 height 18
checkbox input "true"
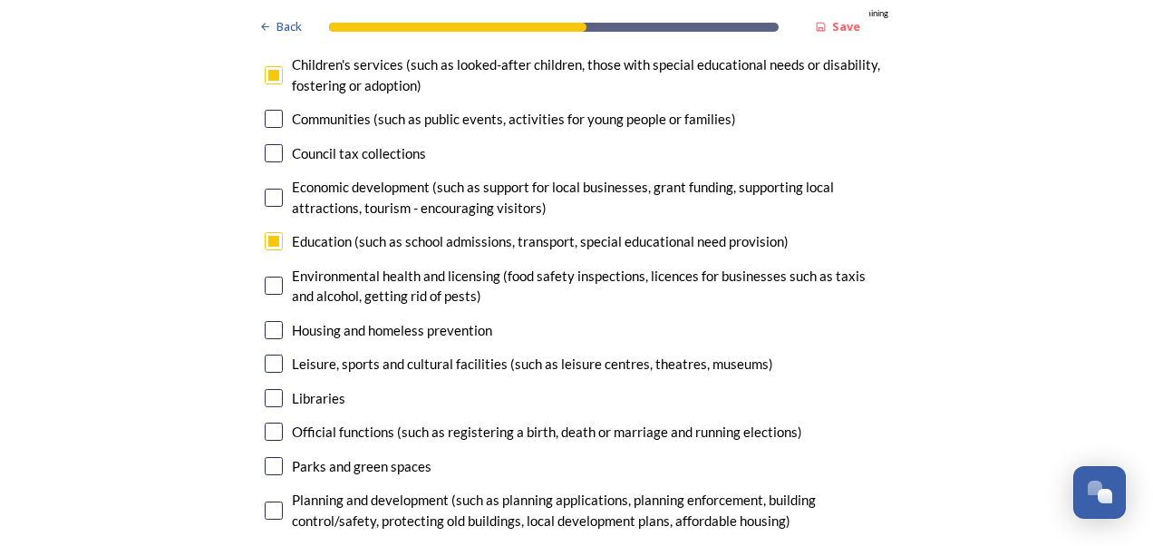
scroll to position [4262, 0]
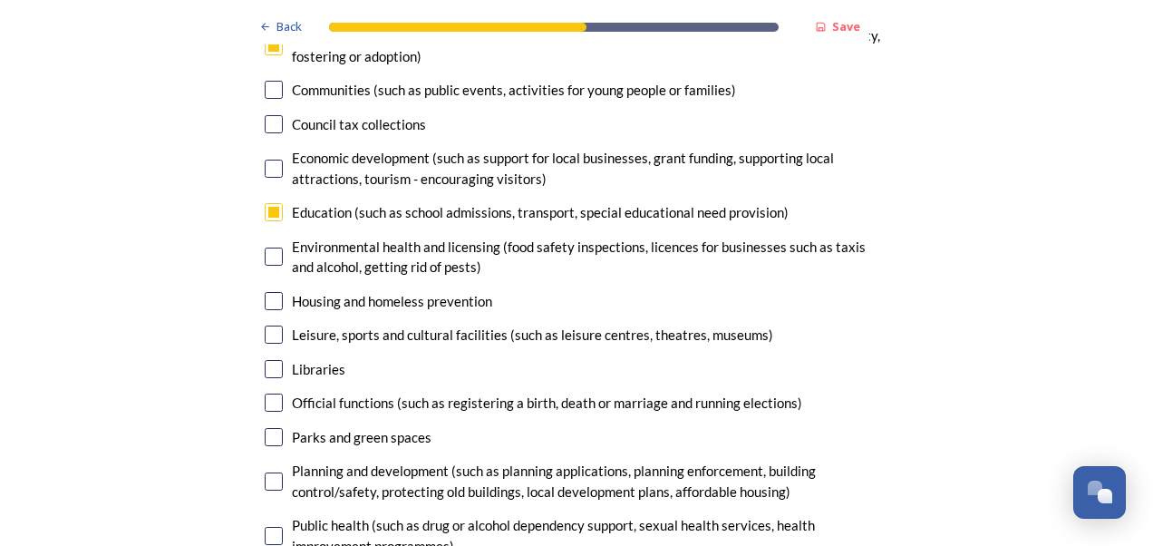
click at [272, 326] on input "checkbox" at bounding box center [274, 335] width 18 height 18
checkbox input "true"
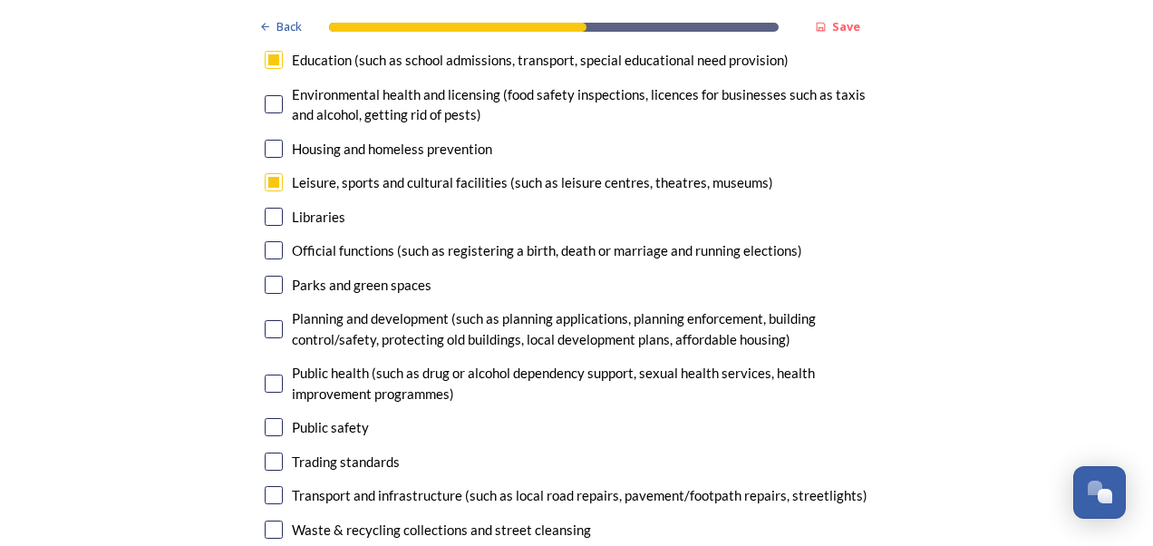
scroll to position [4443, 0]
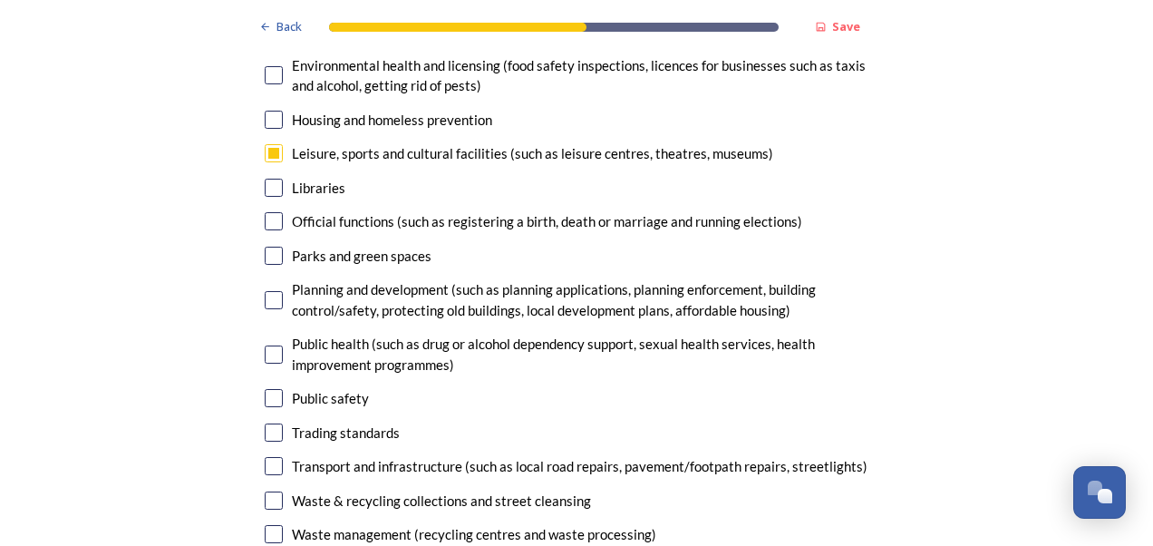
click at [272, 457] on input "checkbox" at bounding box center [274, 466] width 18 height 18
checkbox input "true"
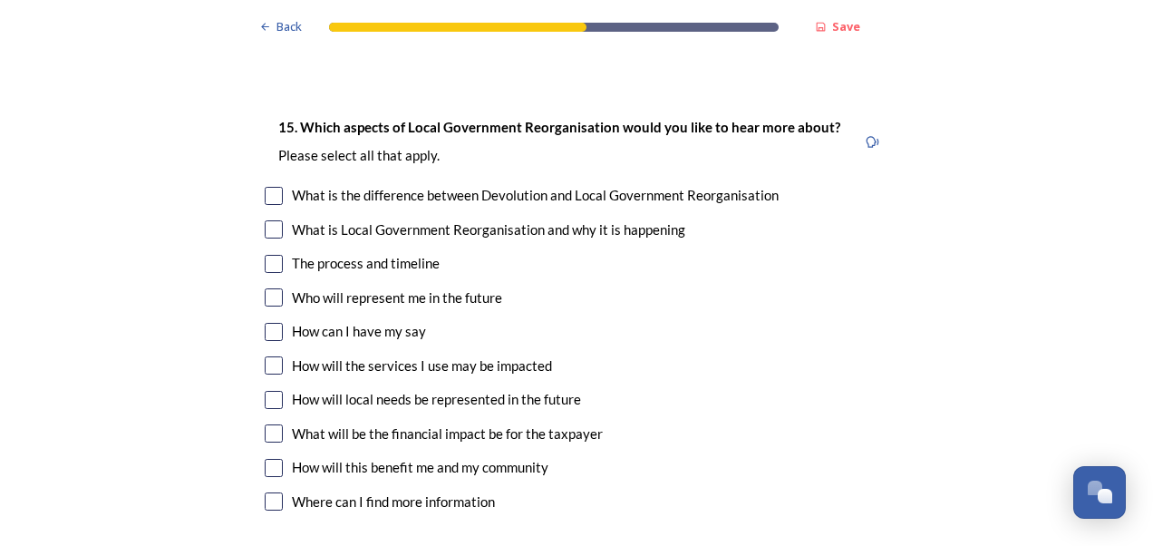
scroll to position [4988, 0]
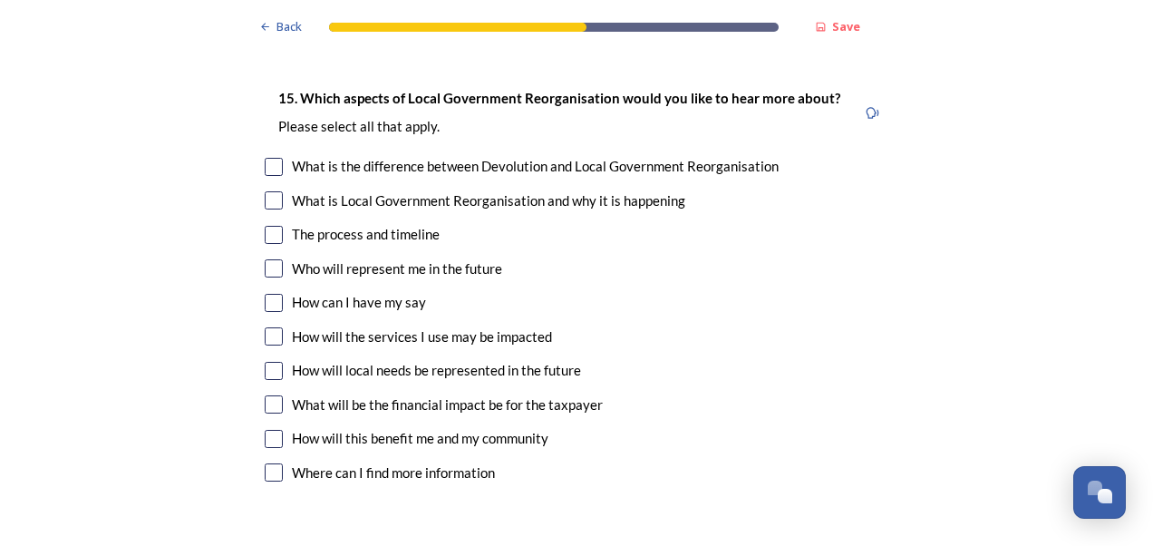
click at [268, 226] on input "checkbox" at bounding box center [274, 235] width 18 height 18
checkbox input "true"
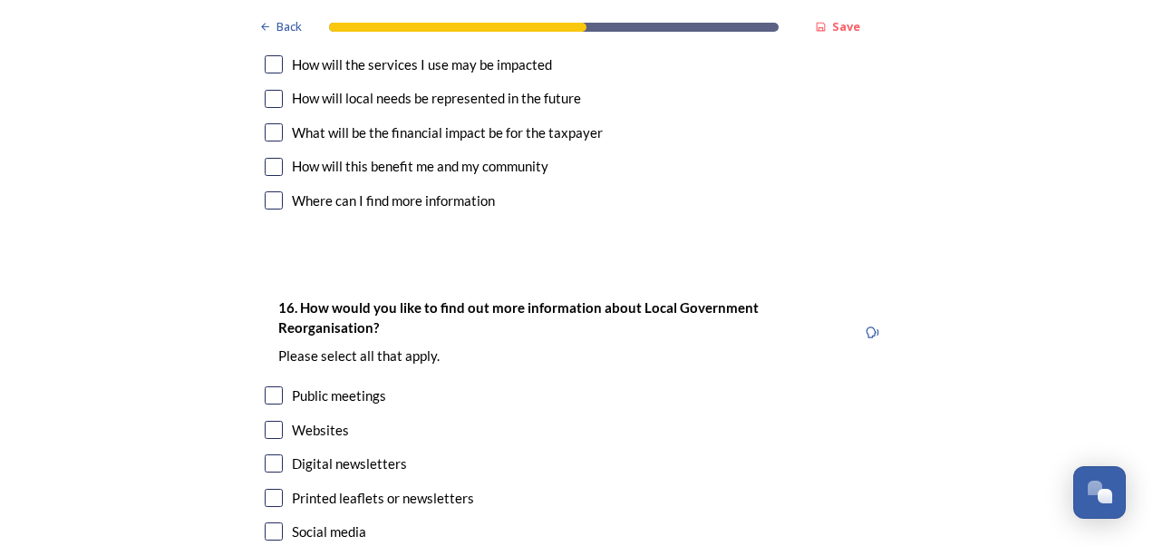
scroll to position [5441, 0]
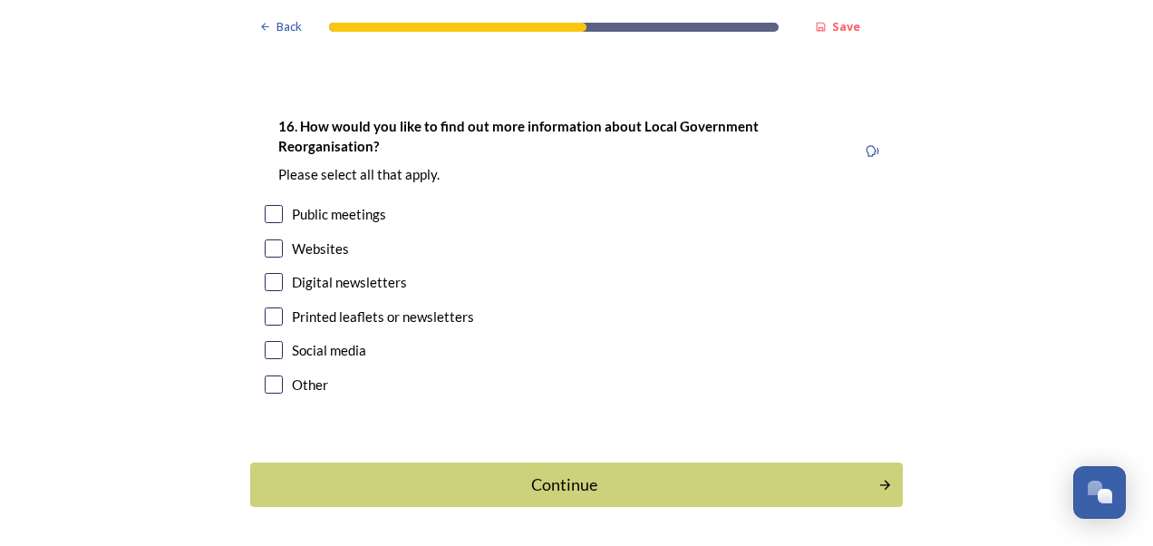
click at [270, 341] on input "checkbox" at bounding box center [274, 350] width 18 height 18
checkbox input "true"
click at [482, 472] on div "Continue" at bounding box center [565, 484] width 614 height 24
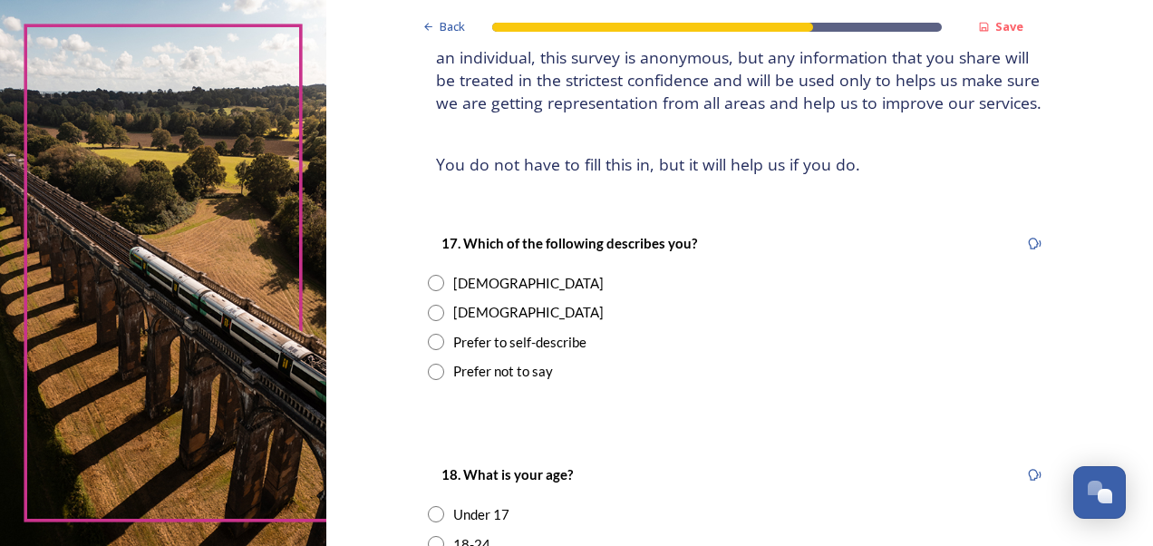
scroll to position [181, 0]
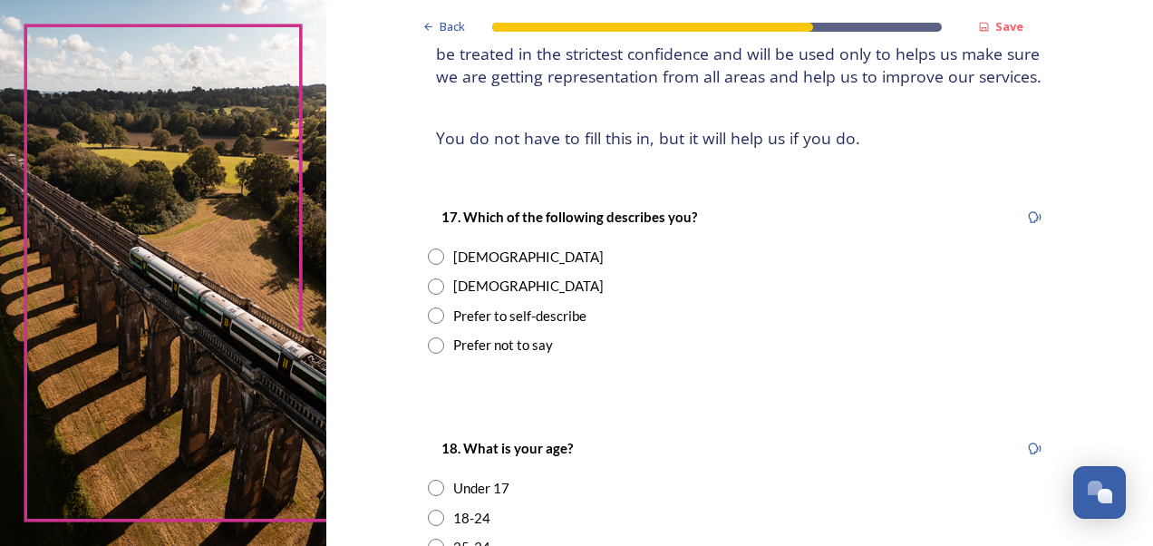
drag, startPoint x: 429, startPoint y: 257, endPoint x: 475, endPoint y: 277, distance: 50.4
click at [430, 258] on input "radio" at bounding box center [436, 256] width 16 height 16
radio input "true"
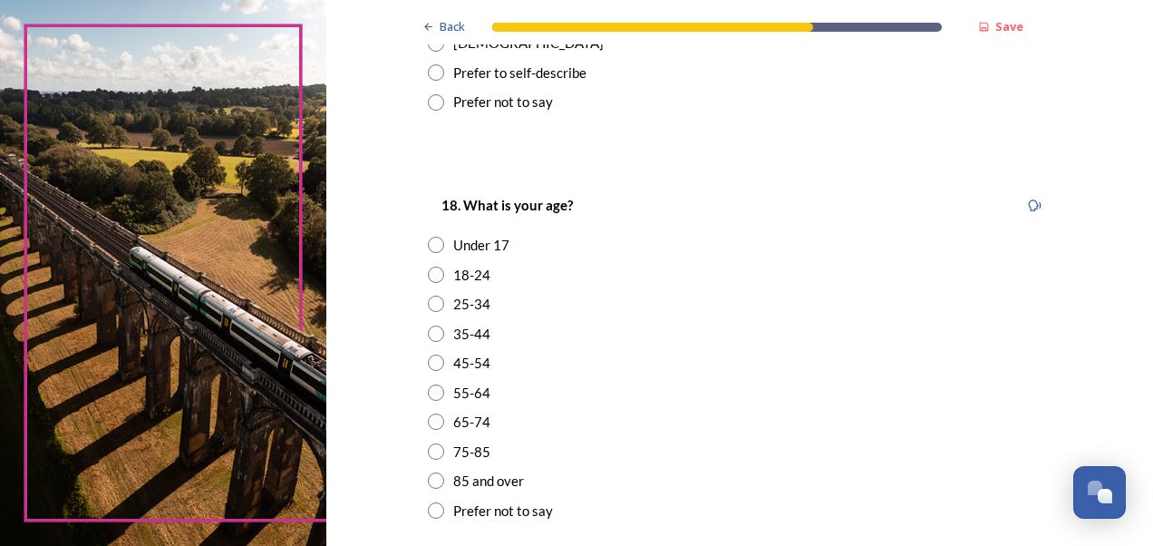
scroll to position [453, 0]
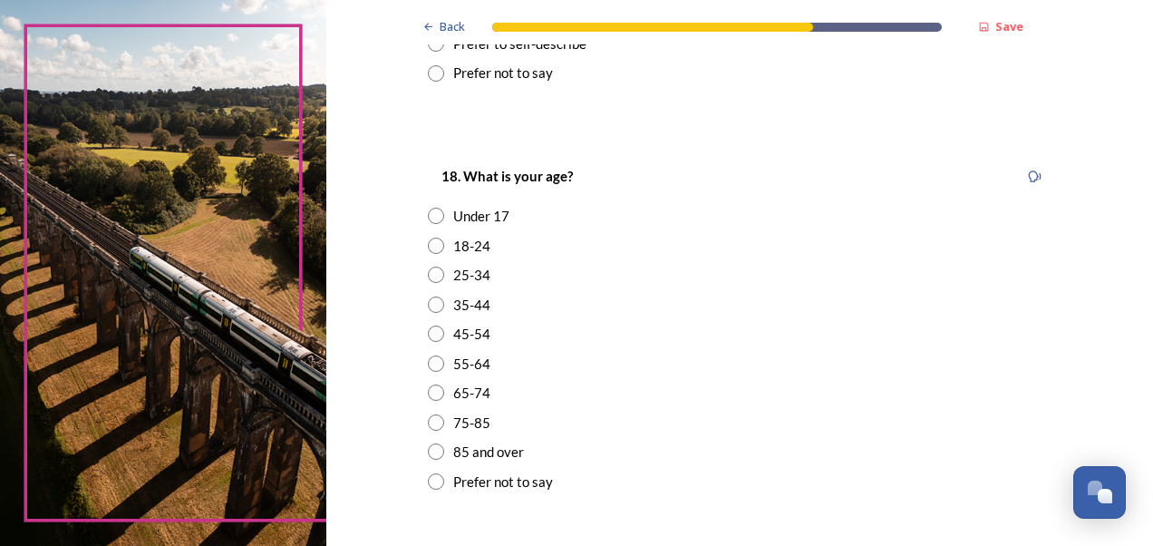
click at [429, 330] on input "radio" at bounding box center [436, 334] width 16 height 16
radio input "true"
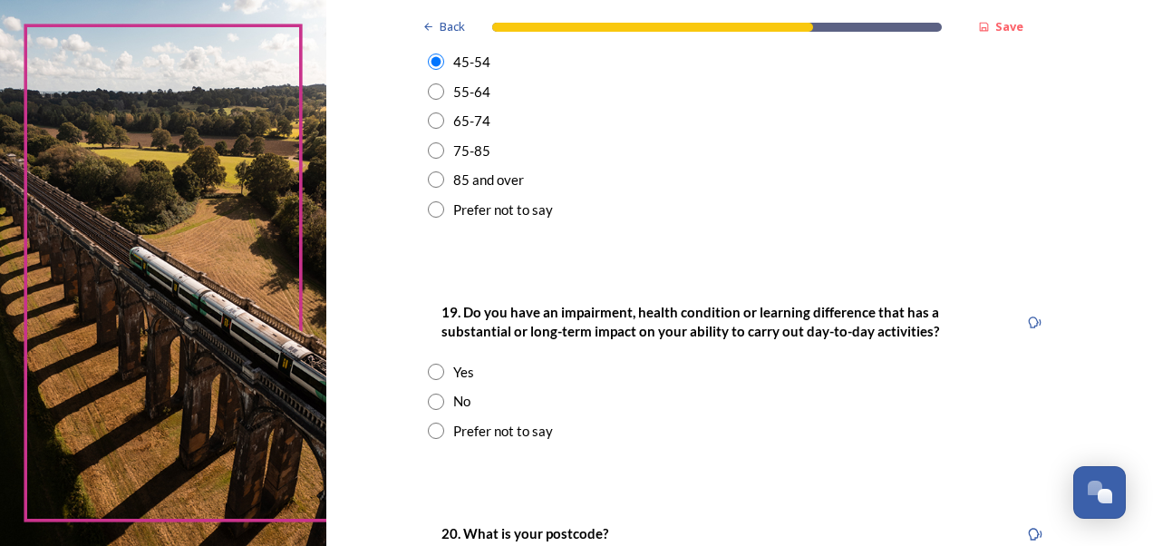
drag, startPoint x: 425, startPoint y: 397, endPoint x: 530, endPoint y: 388, distance: 104.7
click at [428, 398] on input "radio" at bounding box center [436, 402] width 16 height 16
radio input "true"
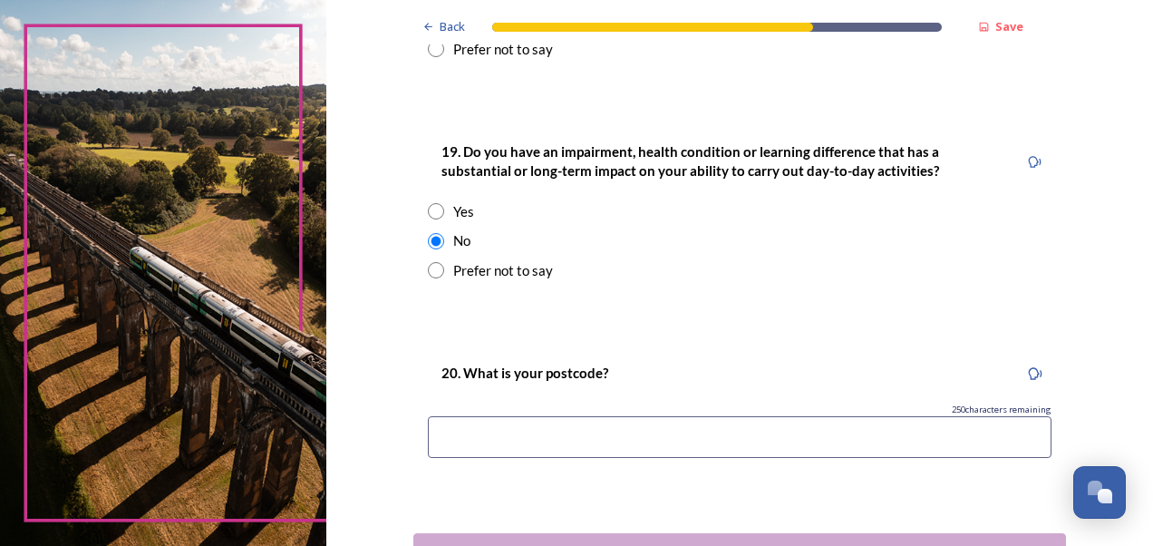
scroll to position [998, 0]
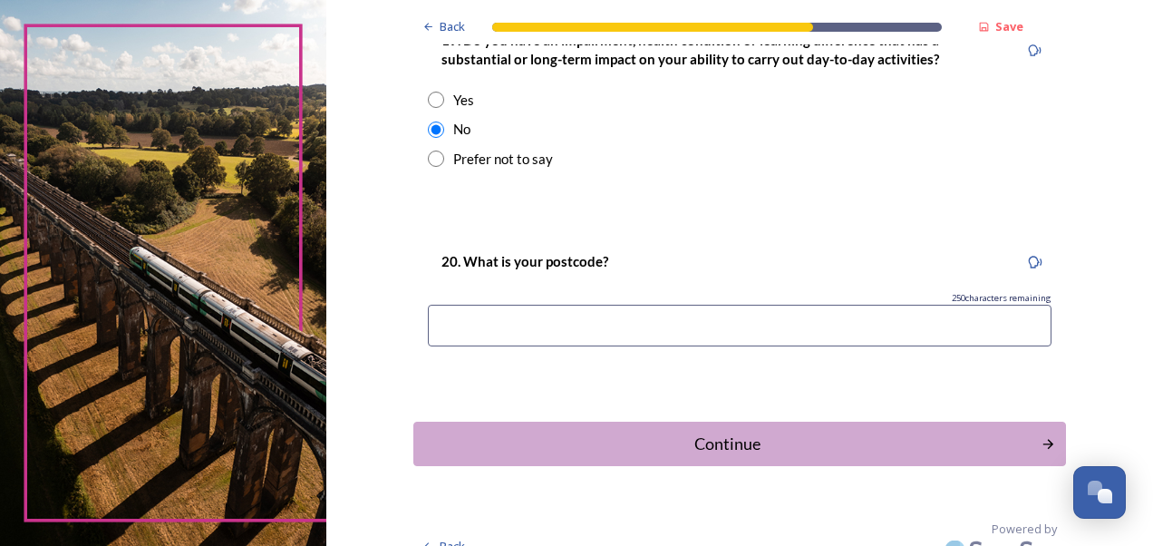
click at [510, 330] on input at bounding box center [740, 326] width 624 height 42
type input "BN17 6QB"
click at [667, 440] on div "Continue" at bounding box center [727, 444] width 614 height 24
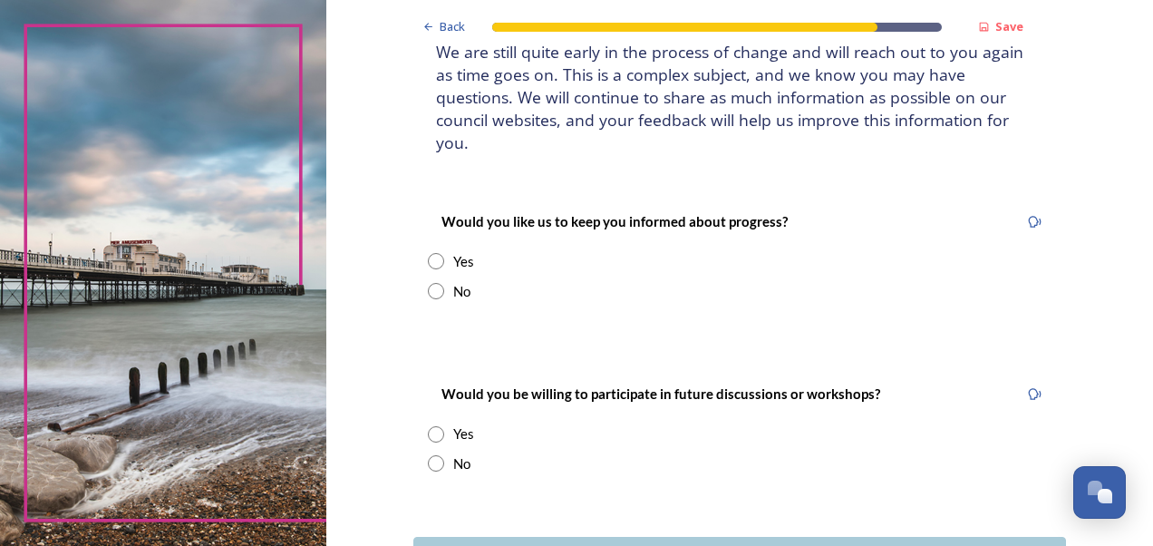
scroll to position [181, 0]
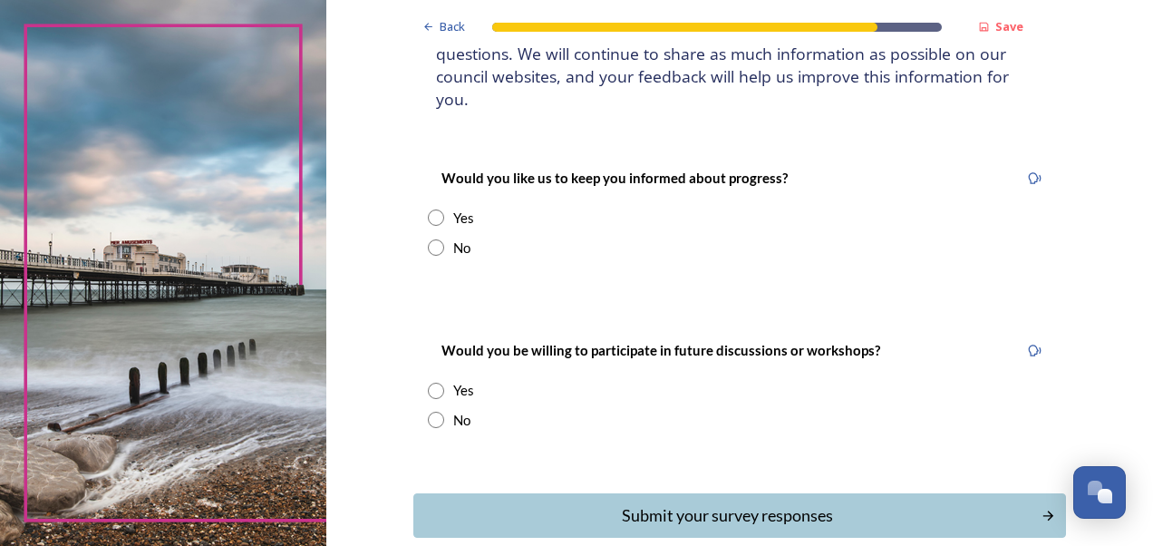
click at [433, 239] on input "radio" at bounding box center [436, 247] width 16 height 16
radio input "true"
drag, startPoint x: 426, startPoint y: 399, endPoint x: 520, endPoint y: 408, distance: 93.8
click at [428, 412] on input "radio" at bounding box center [436, 420] width 16 height 16
radio input "true"
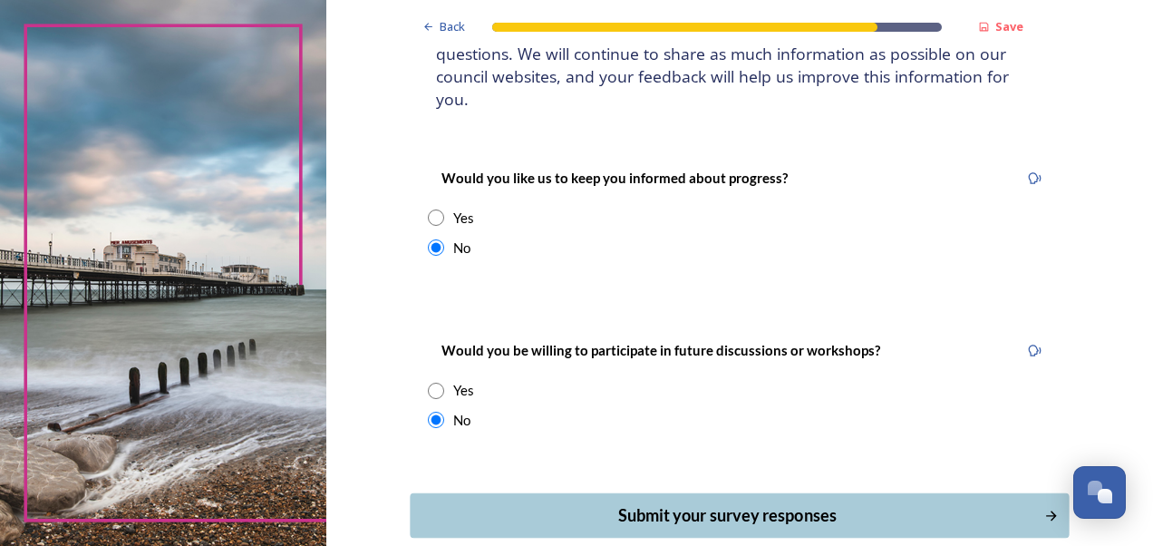
click at [660, 503] on div "Submit your survey responses" at bounding box center [727, 515] width 614 height 24
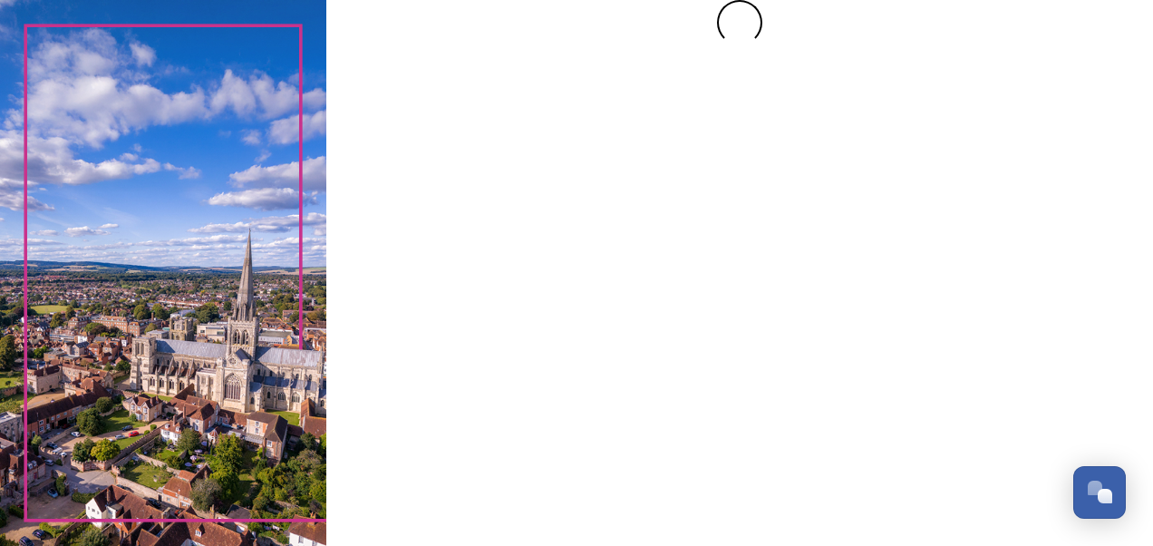
scroll to position [0, 0]
